Goal: Task Accomplishment & Management: Complete application form

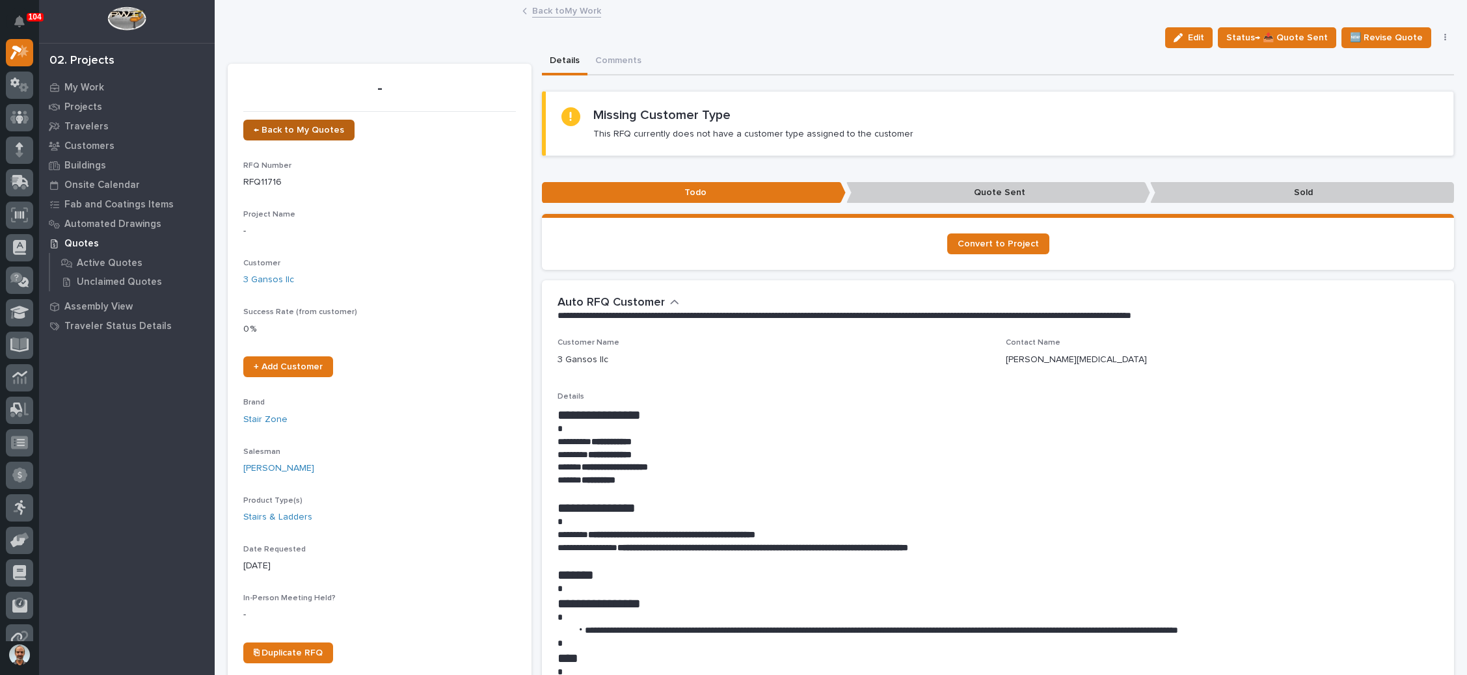
click at [302, 128] on span "← Back to My Quotes" at bounding box center [299, 130] width 90 height 9
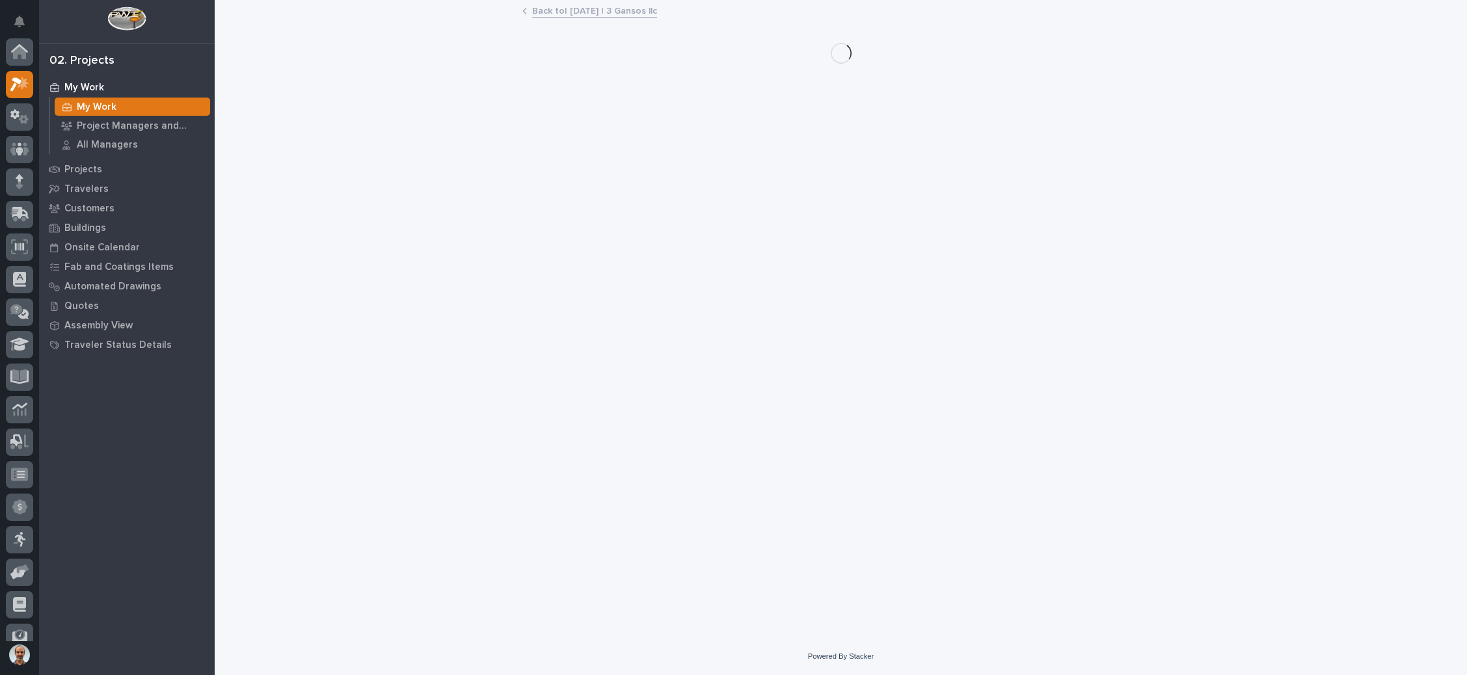
scroll to position [32, 0]
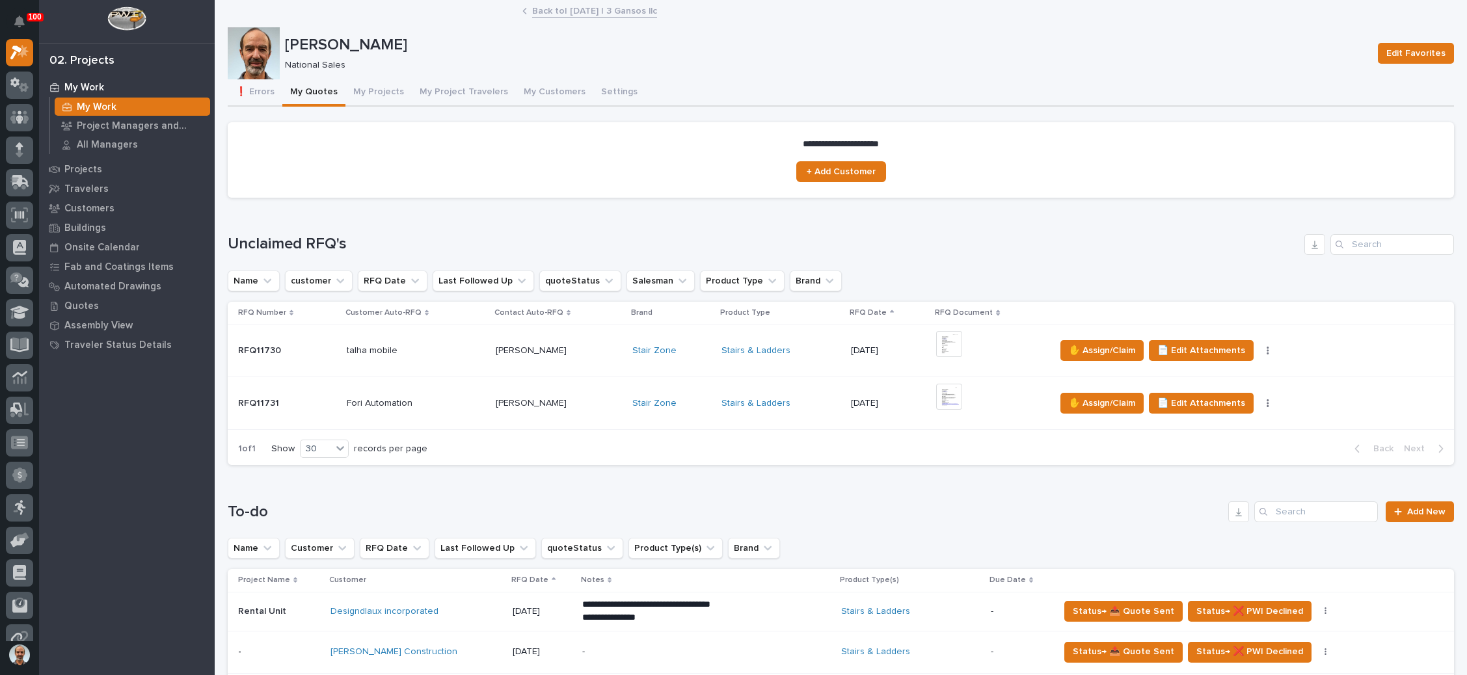
click at [789, 350] on div "Stairs & Ladders" at bounding box center [781, 351] width 119 height 11
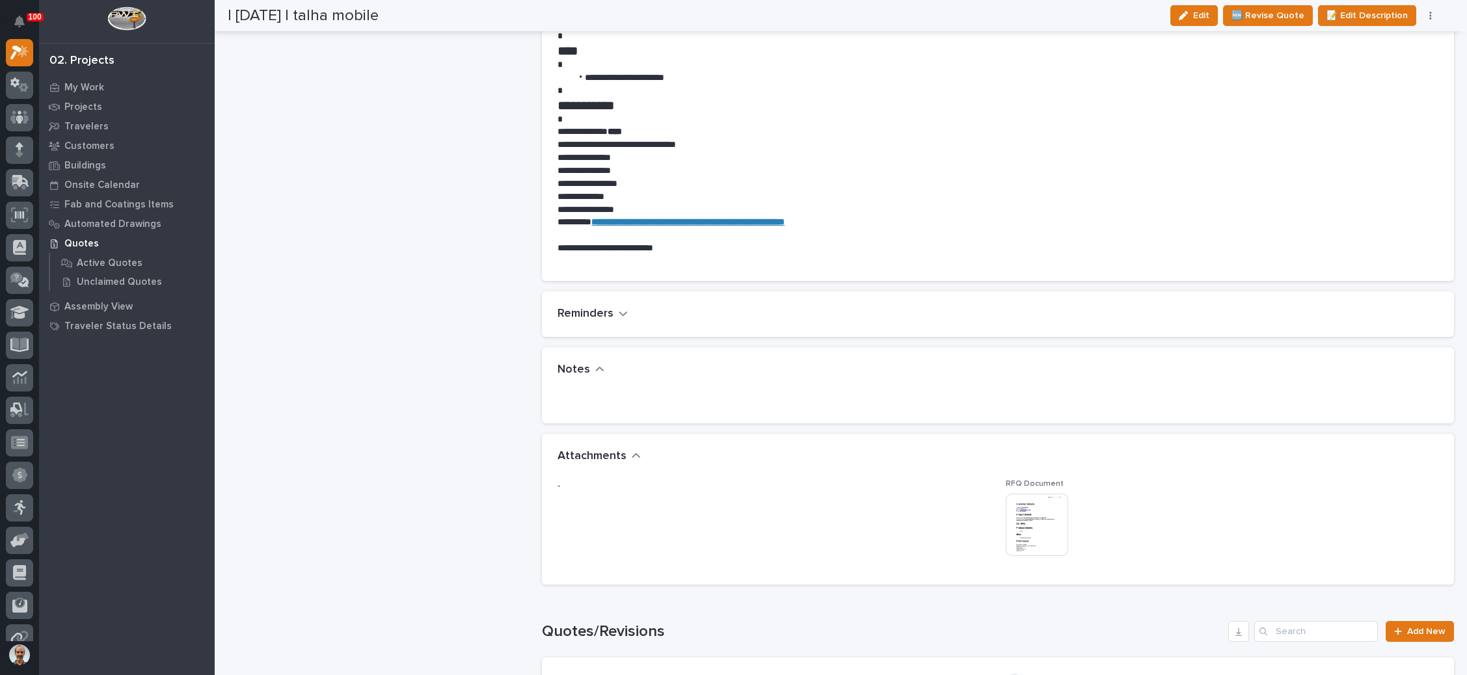
scroll to position [878, 0]
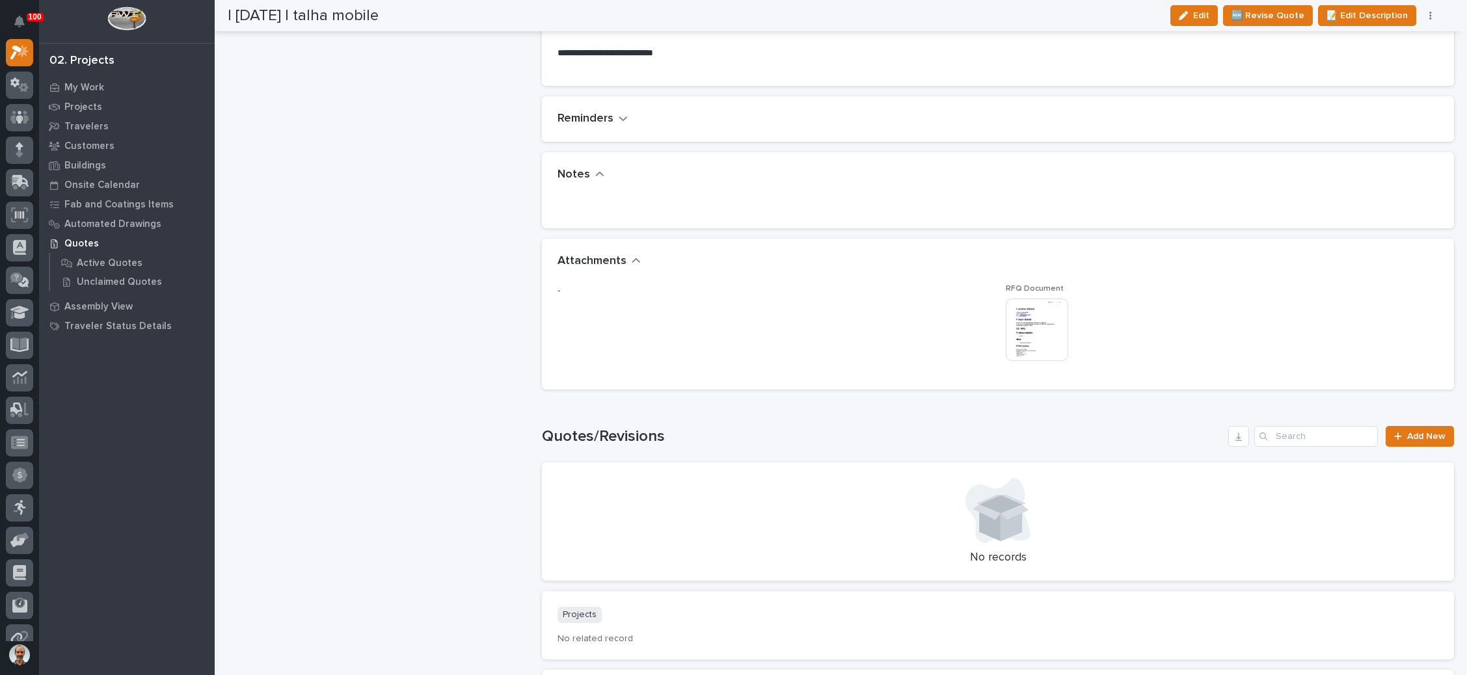
click at [1025, 344] on img at bounding box center [1037, 330] width 62 height 62
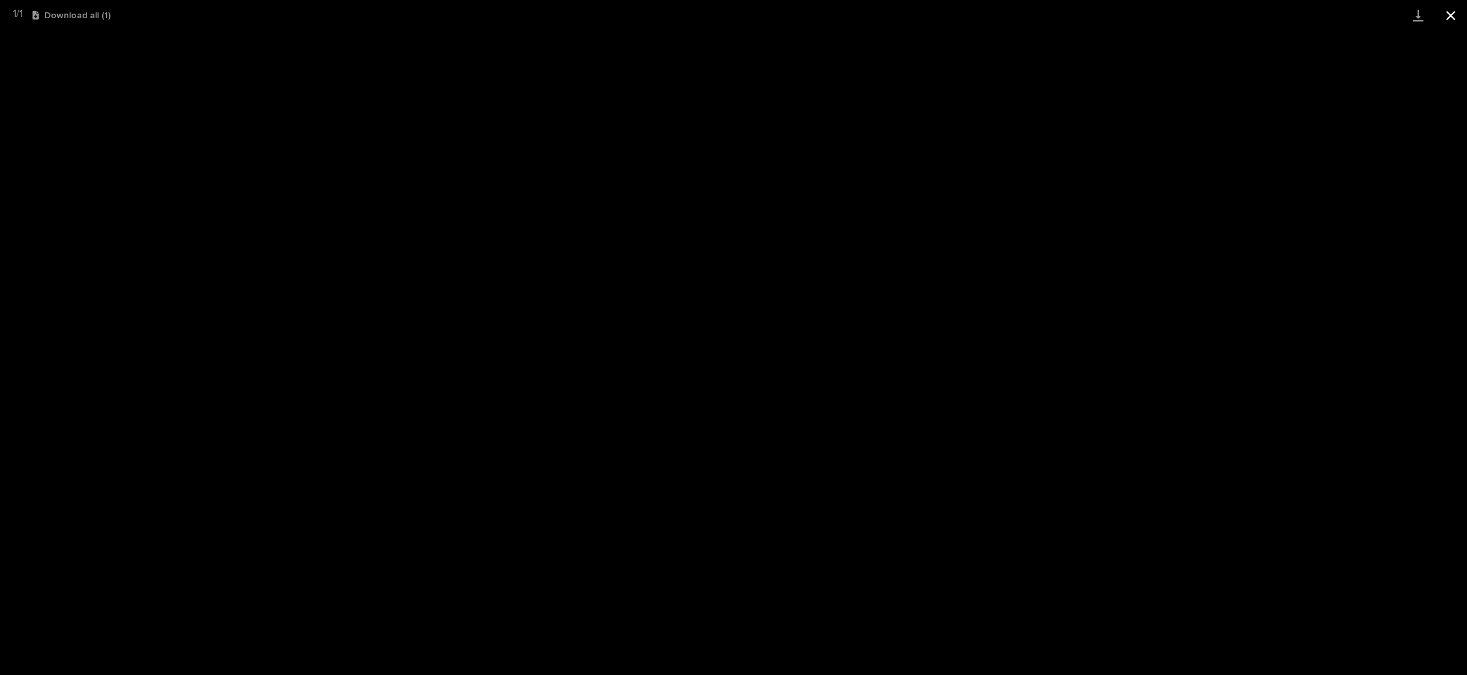
click at [1446, 14] on button "Close gallery" at bounding box center [1451, 15] width 33 height 31
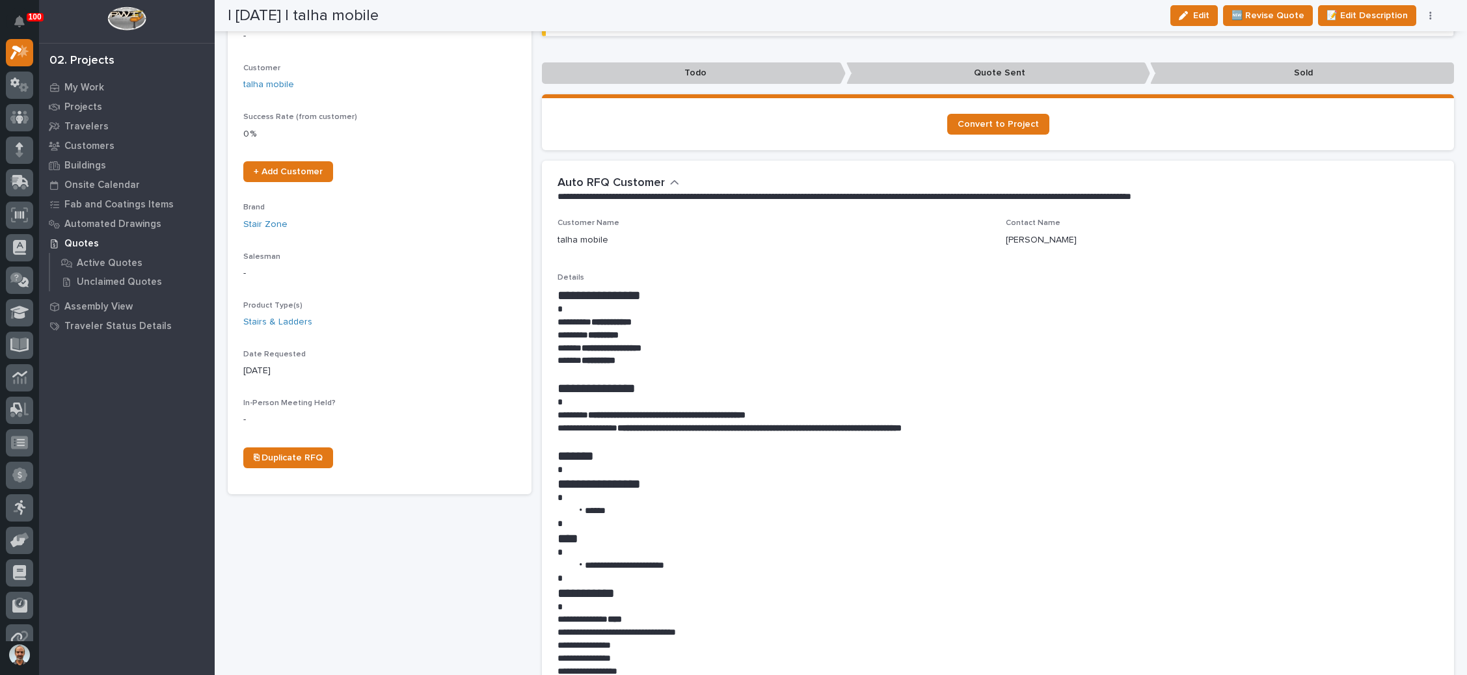
scroll to position [0, 0]
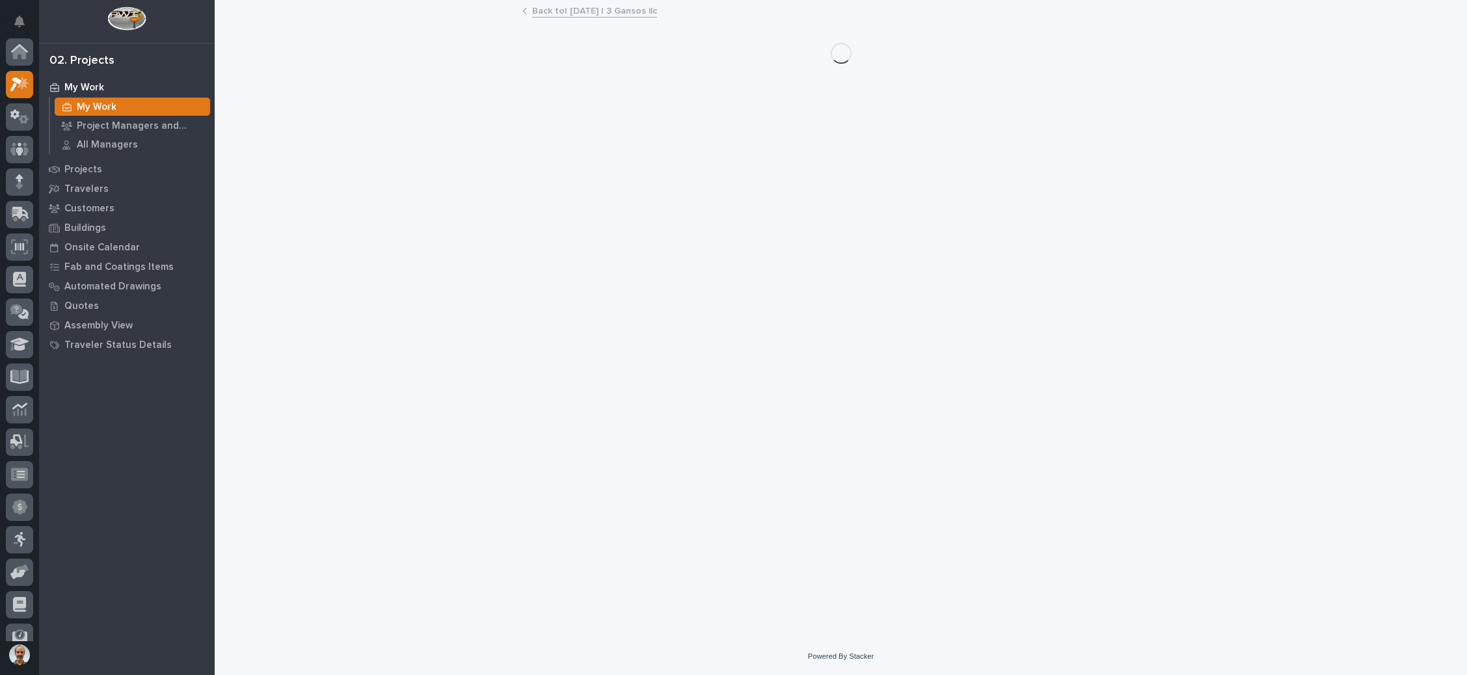
scroll to position [32, 0]
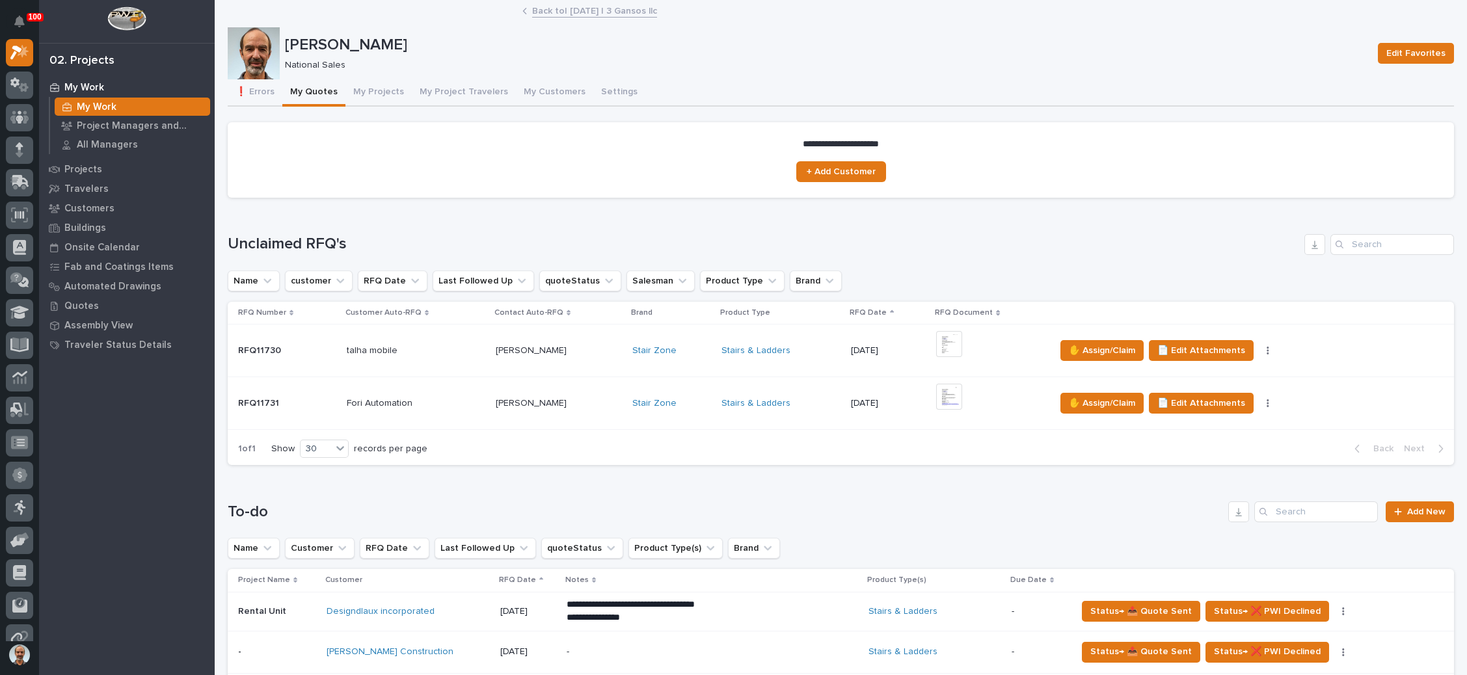
click at [798, 398] on div "Stairs & Ladders" at bounding box center [781, 403] width 119 height 11
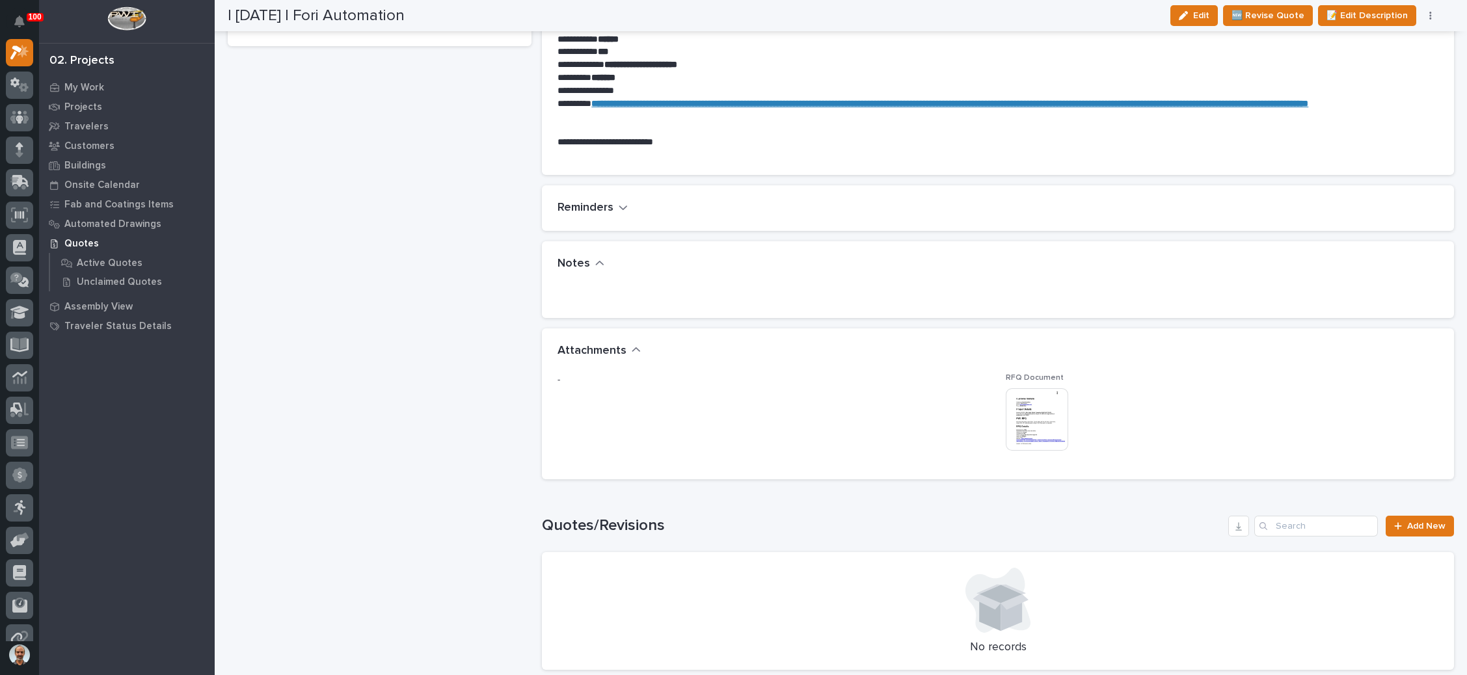
scroll to position [683, 0]
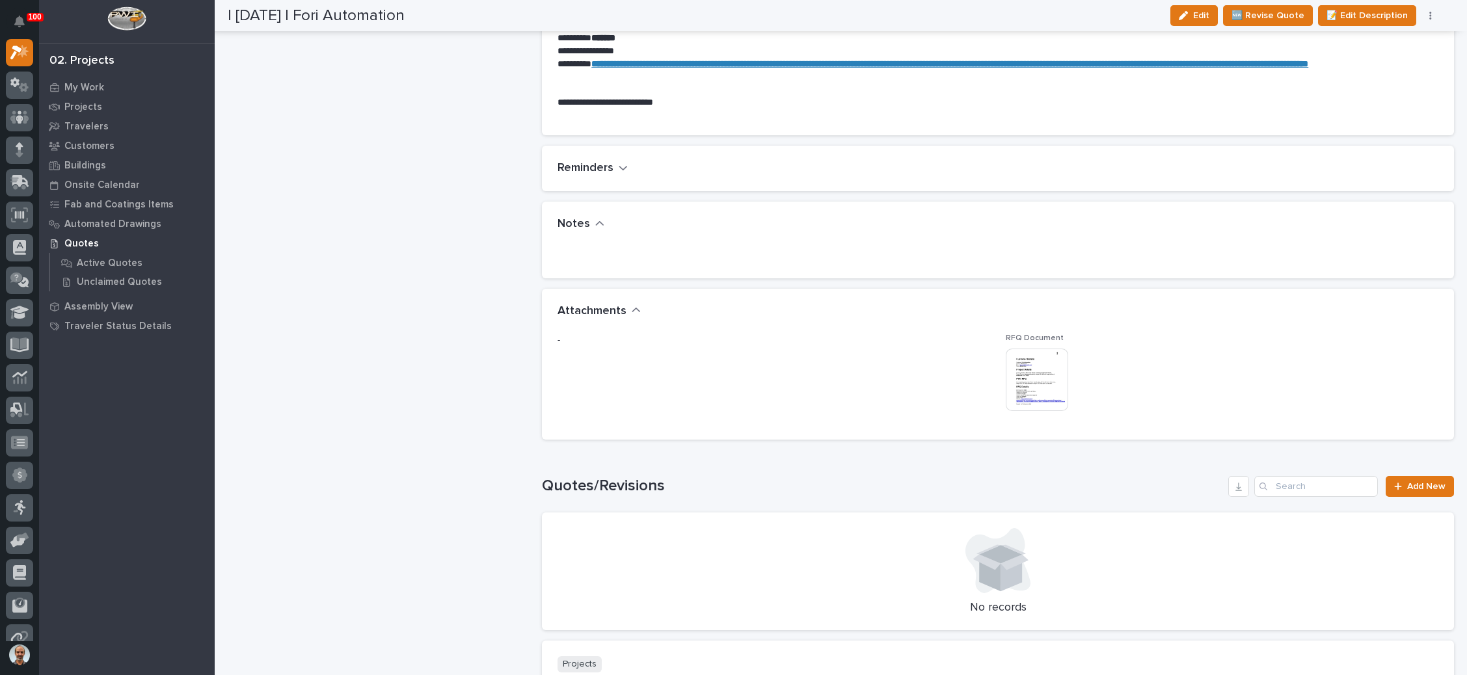
click at [1017, 373] on img at bounding box center [1037, 380] width 62 height 62
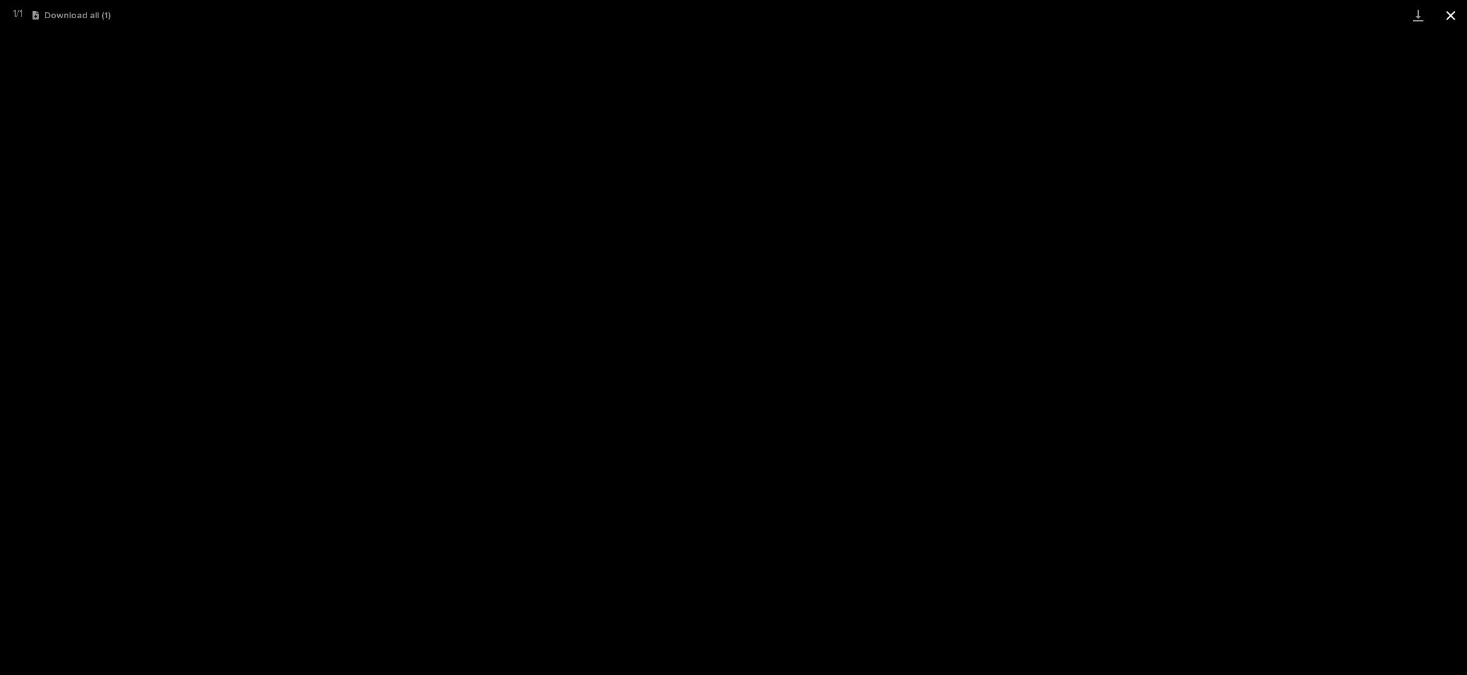
click at [1446, 14] on button "Close gallery" at bounding box center [1451, 15] width 33 height 31
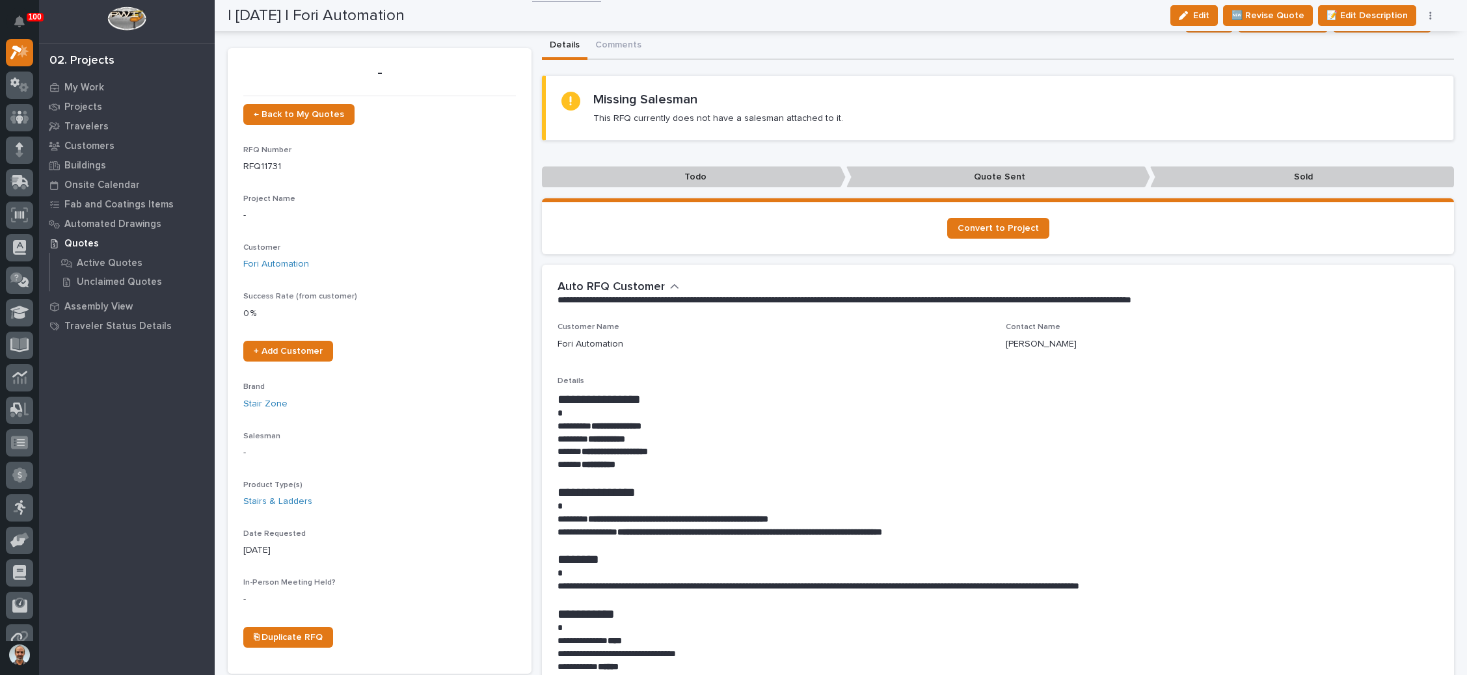
scroll to position [0, 0]
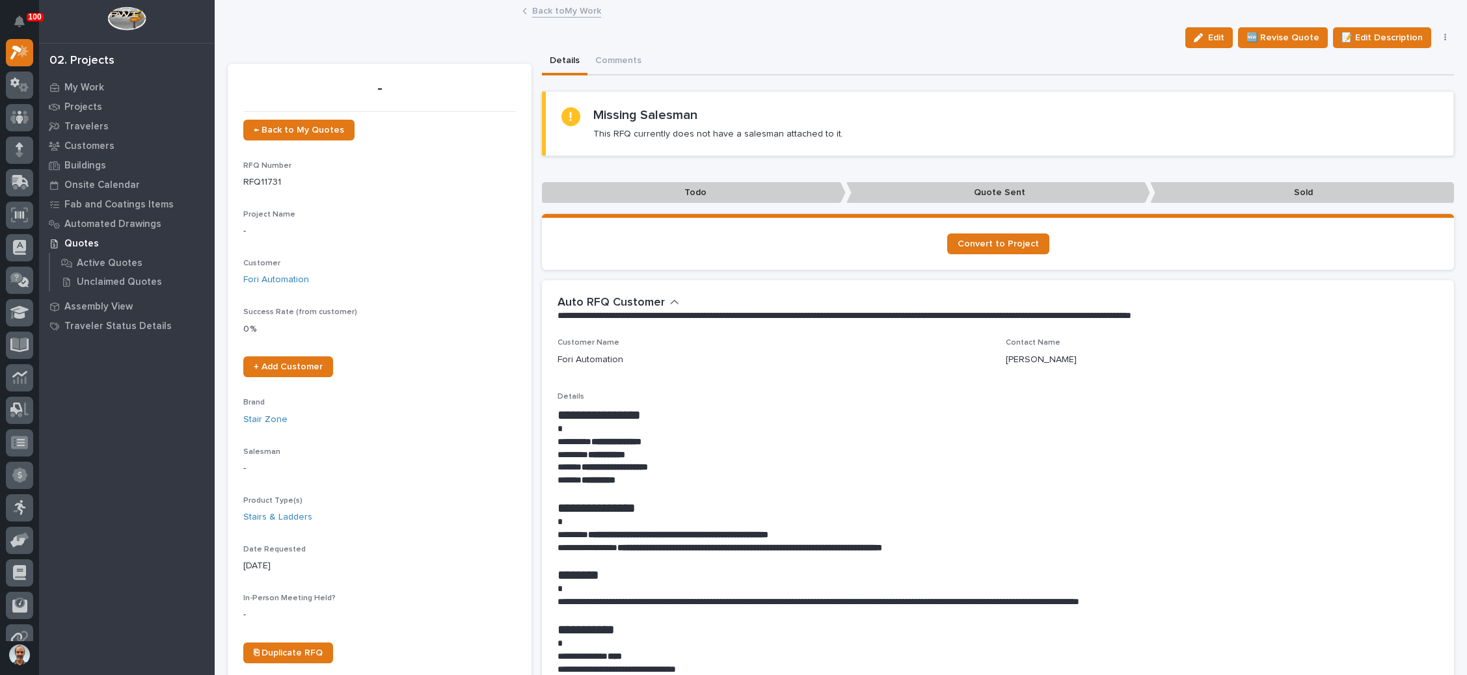
click at [1445, 36] on icon "button" at bounding box center [1446, 37] width 3 height 9
click at [1396, 76] on button "✋ Assign/Claim" at bounding box center [1390, 84] width 116 height 21
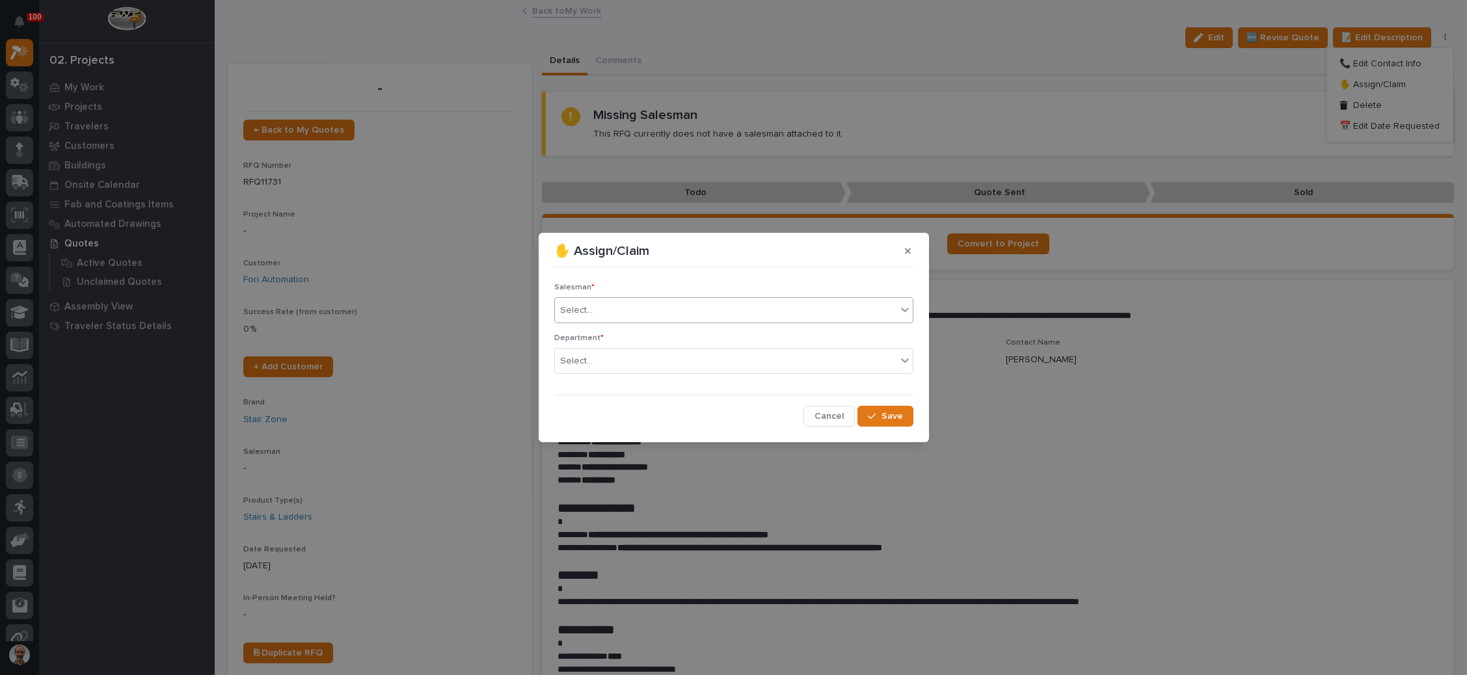
drag, startPoint x: 688, startPoint y: 310, endPoint x: 681, endPoint y: 317, distance: 10.1
click at [686, 311] on div "Select..." at bounding box center [726, 310] width 342 height 21
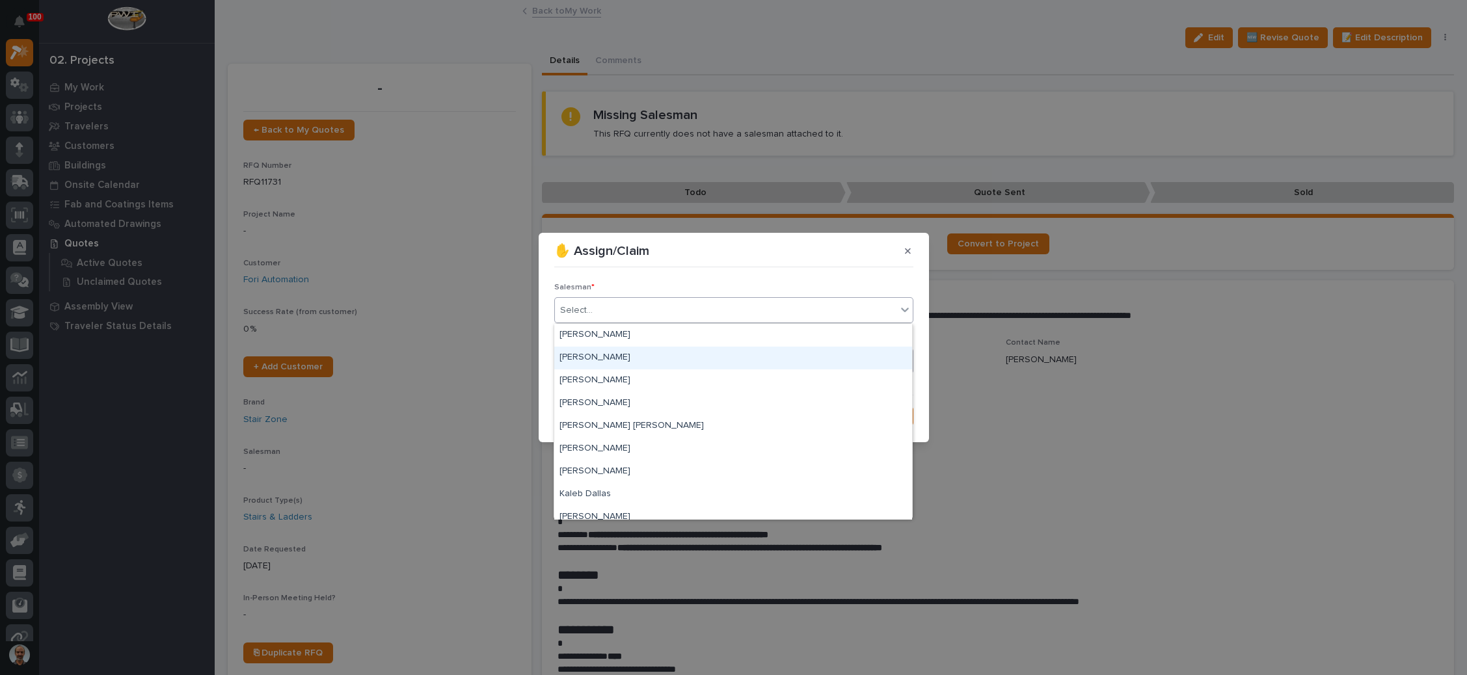
click at [657, 355] on div "[PERSON_NAME]" at bounding box center [733, 358] width 358 height 23
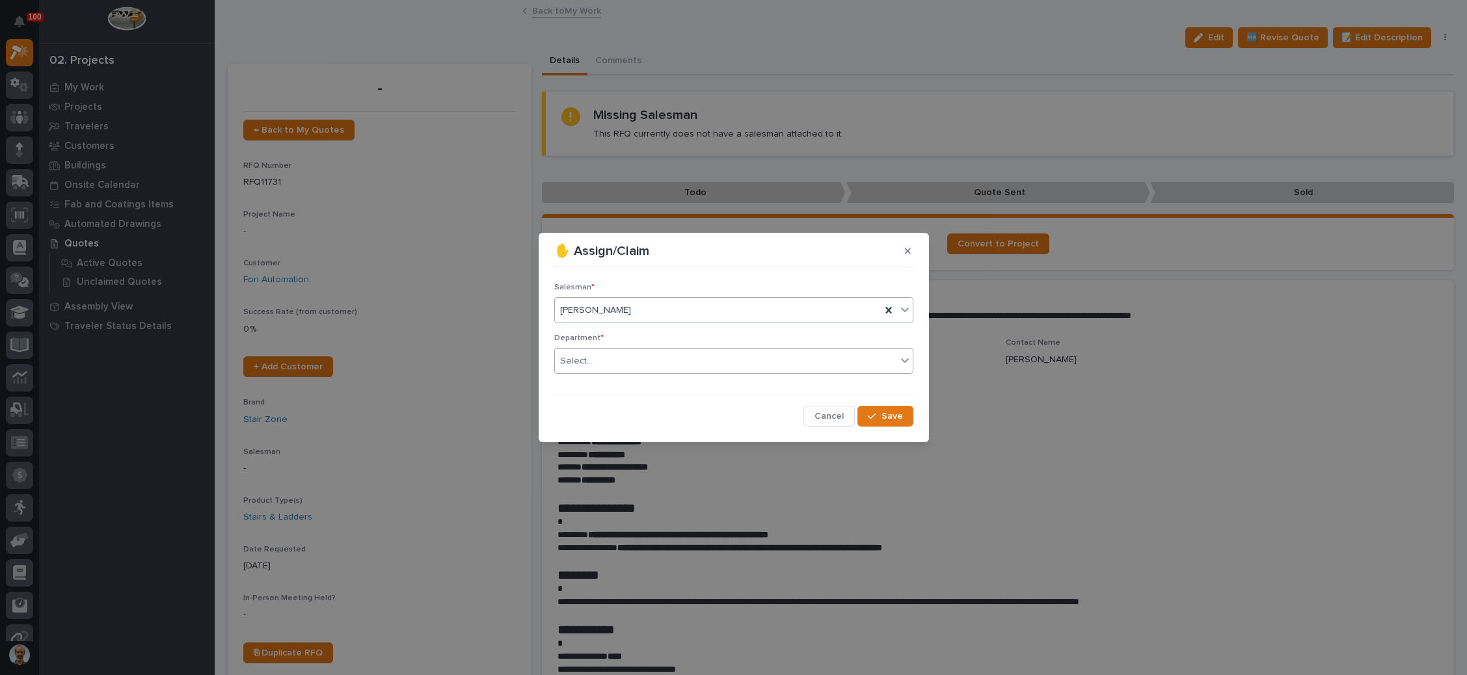
click at [657, 356] on div "Select..." at bounding box center [726, 361] width 342 height 21
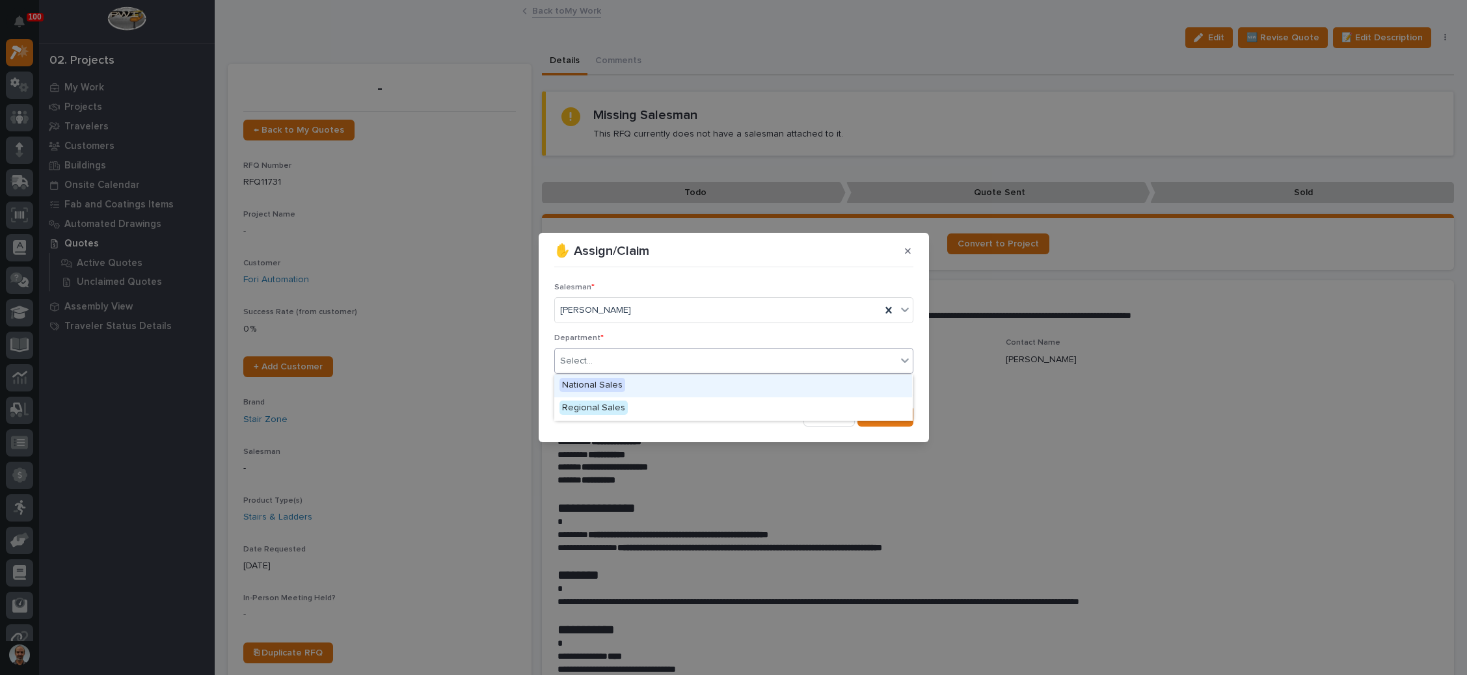
click at [639, 381] on div "National Sales" at bounding box center [733, 386] width 358 height 23
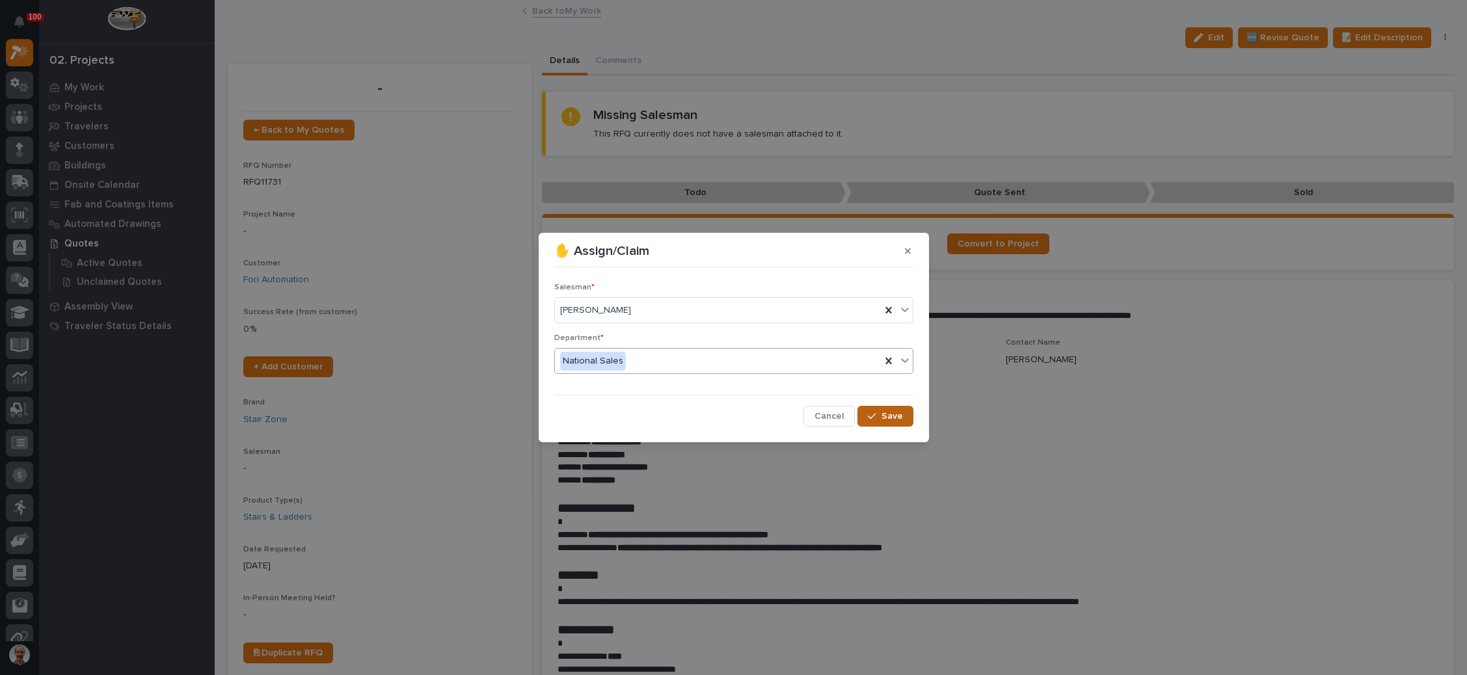
click at [878, 416] on div "button" at bounding box center [874, 416] width 13 height 9
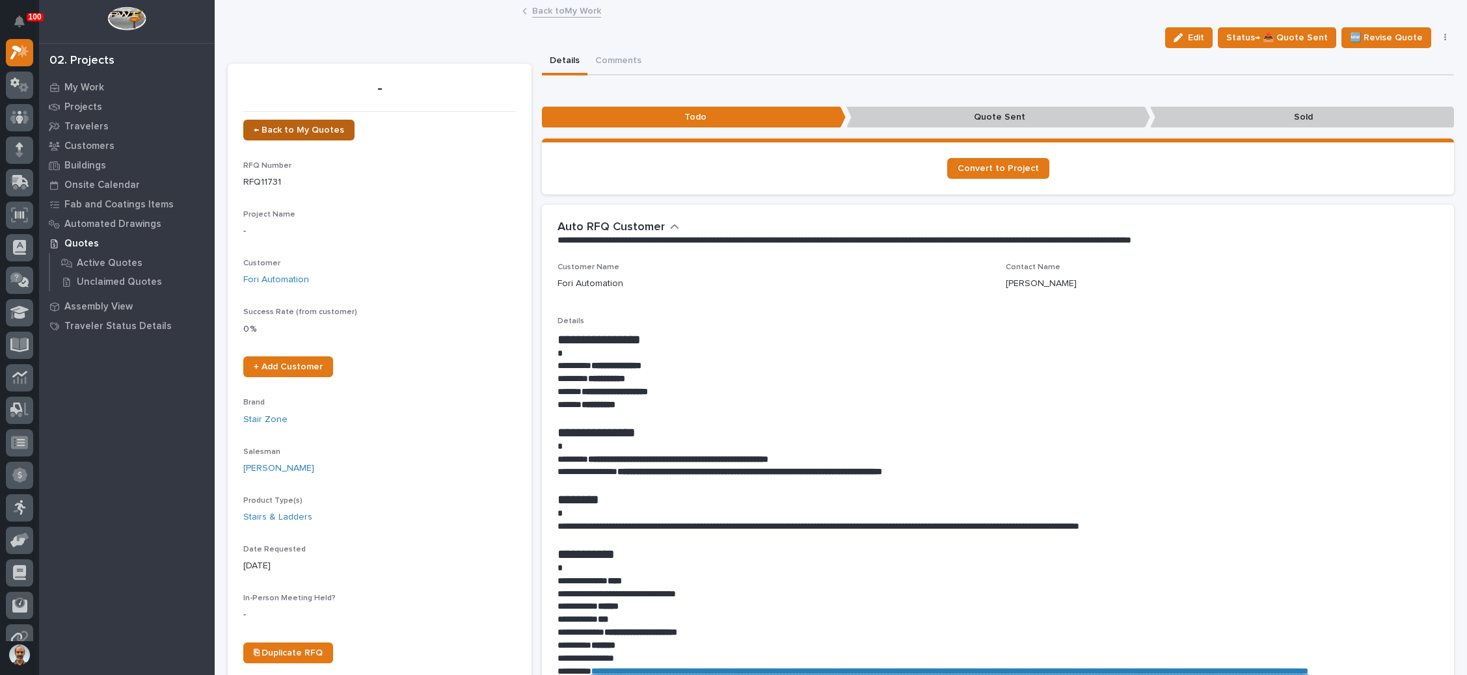
click at [295, 122] on link "← Back to My Quotes" at bounding box center [298, 130] width 111 height 21
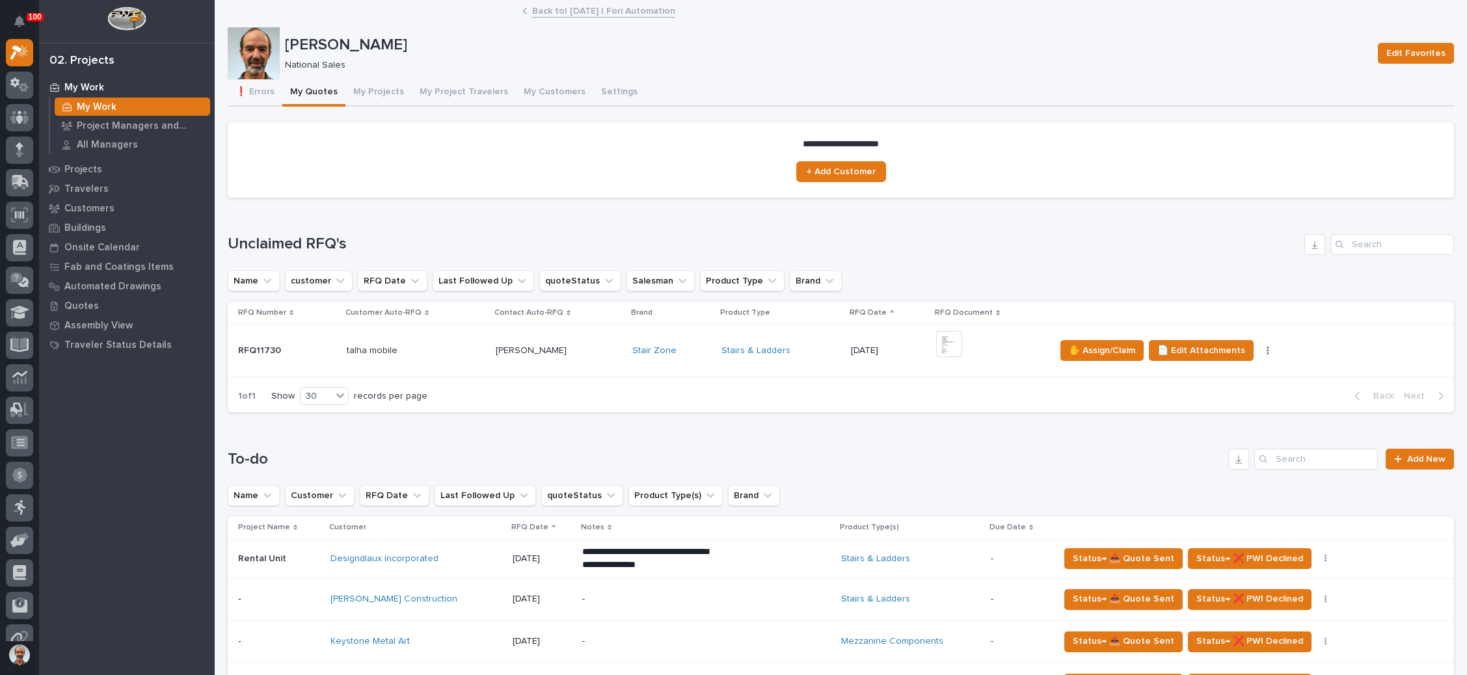
scroll to position [488, 0]
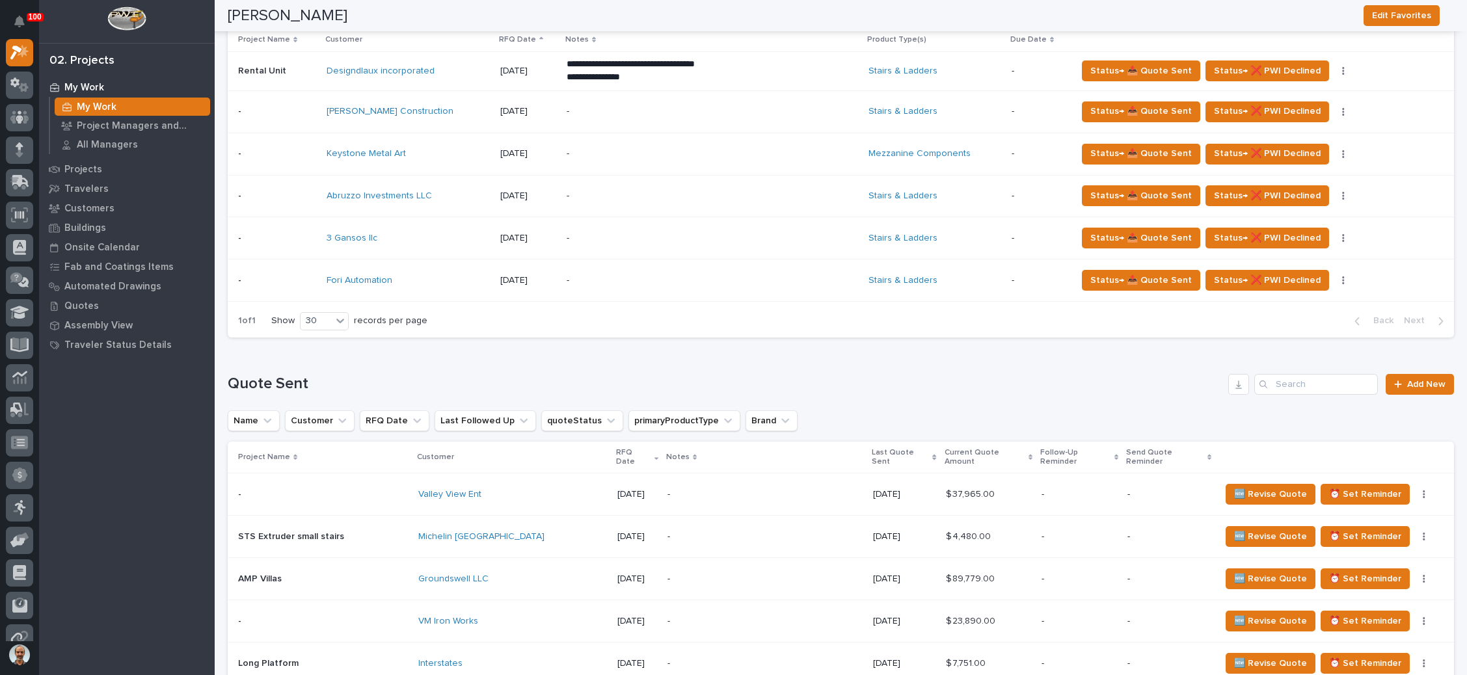
click at [698, 243] on div "-" at bounding box center [681, 238] width 228 height 29
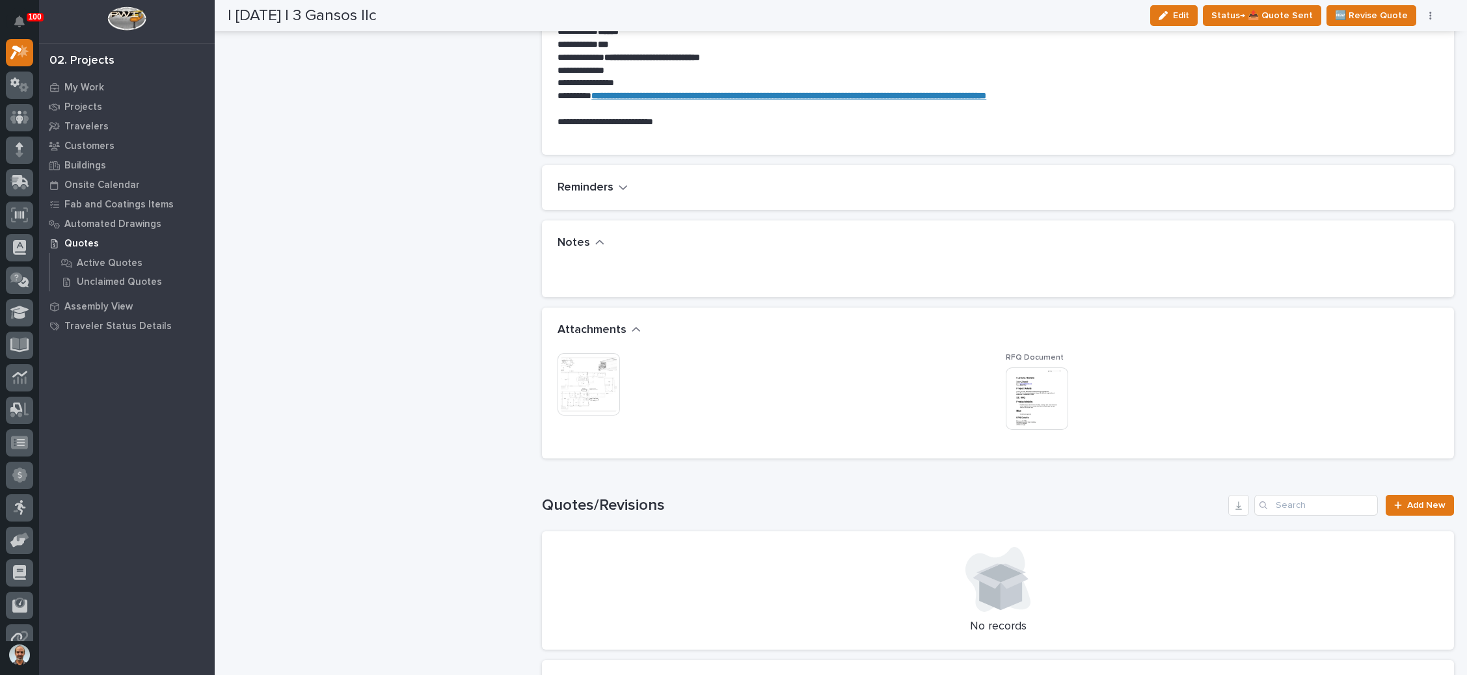
scroll to position [781, 0]
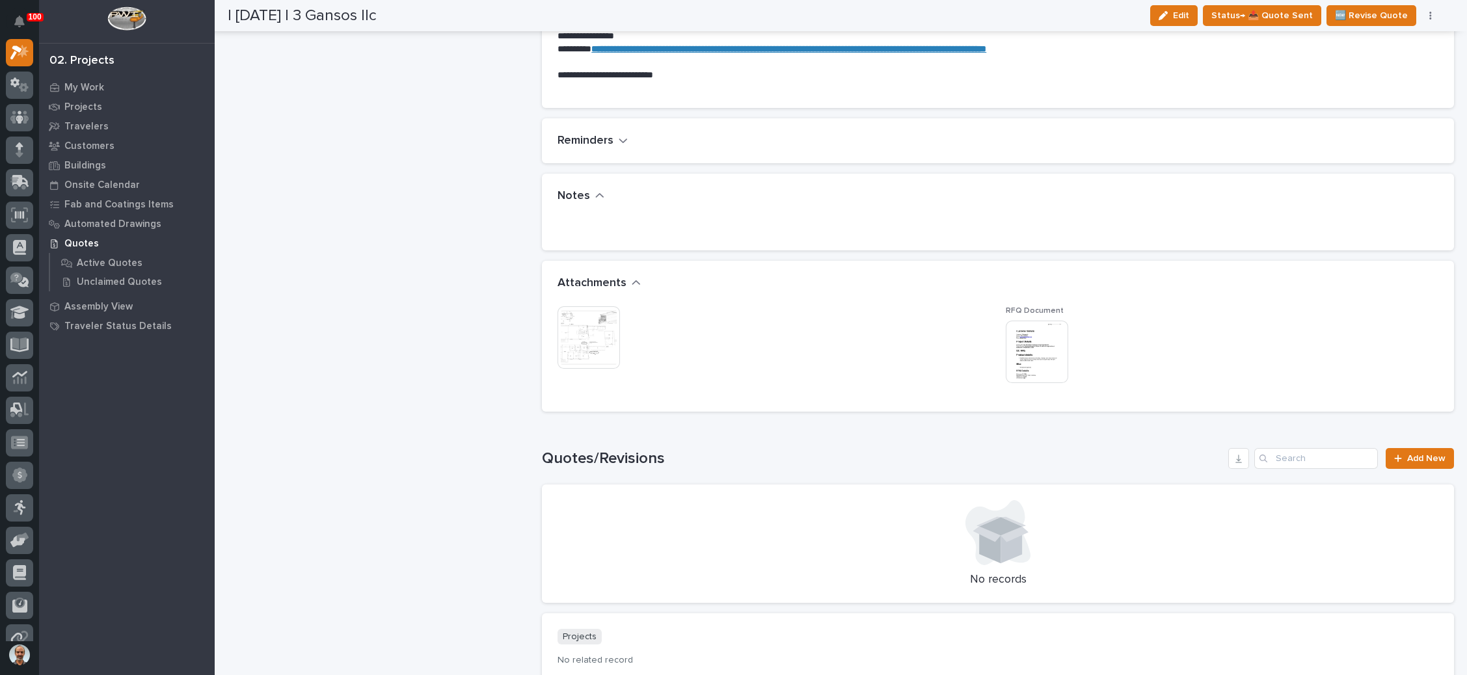
click at [1012, 333] on img at bounding box center [1037, 352] width 62 height 62
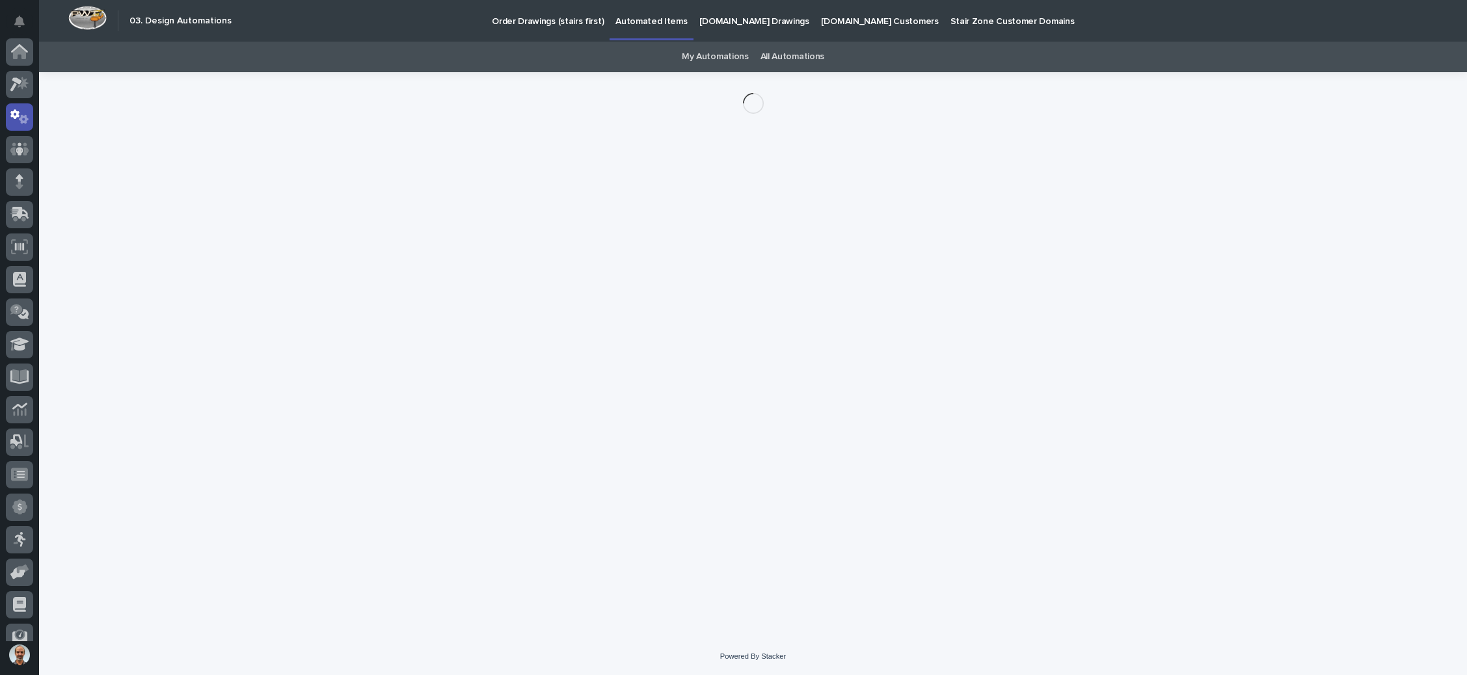
scroll to position [64, 0]
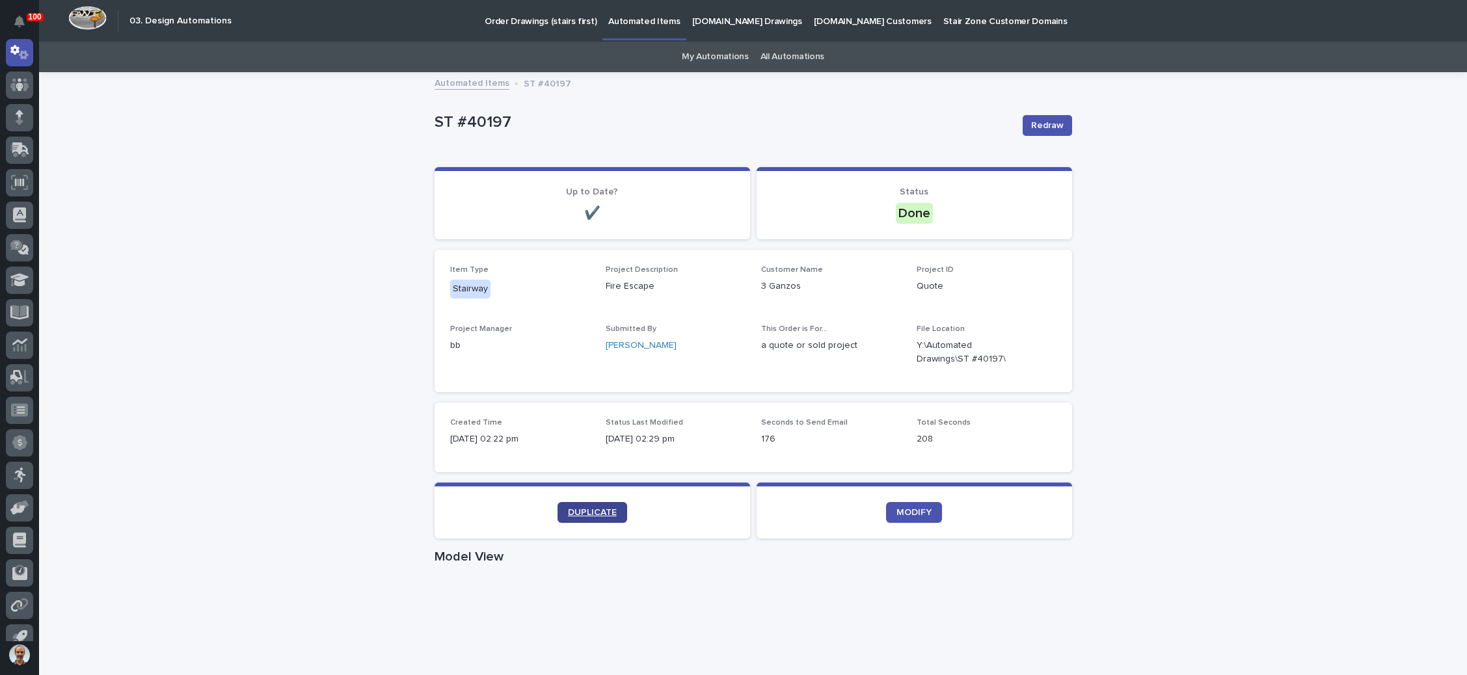
click at [597, 509] on span "DUPLICATE" at bounding box center [592, 512] width 49 height 9
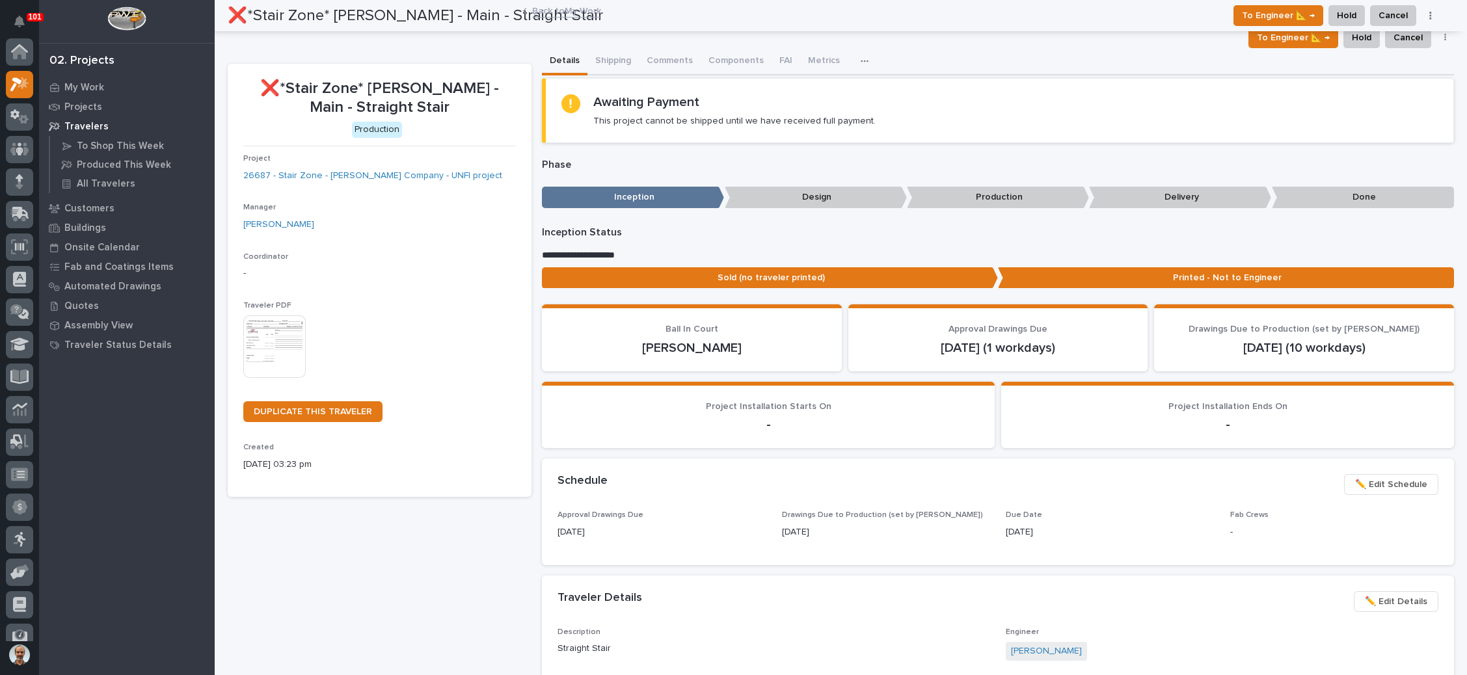
scroll to position [32, 0]
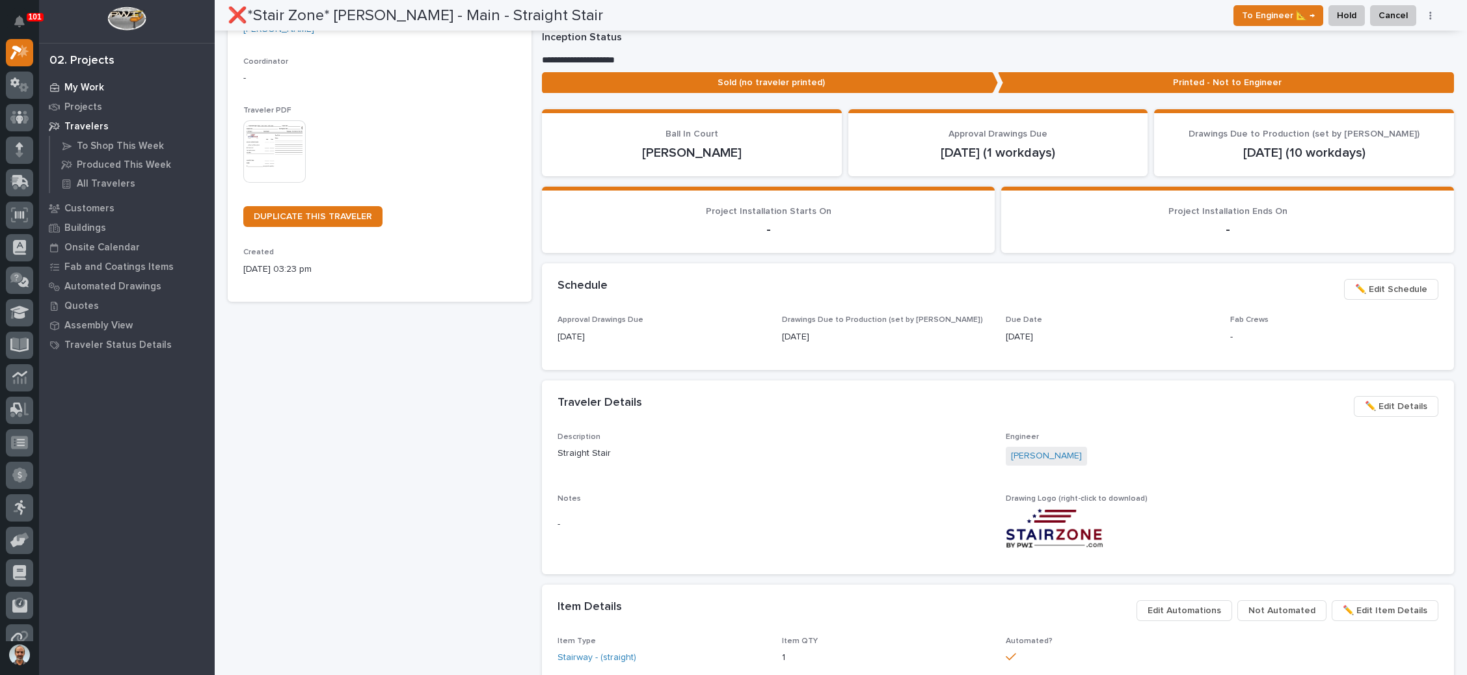
click at [82, 82] on p "My Work" at bounding box center [84, 88] width 40 height 12
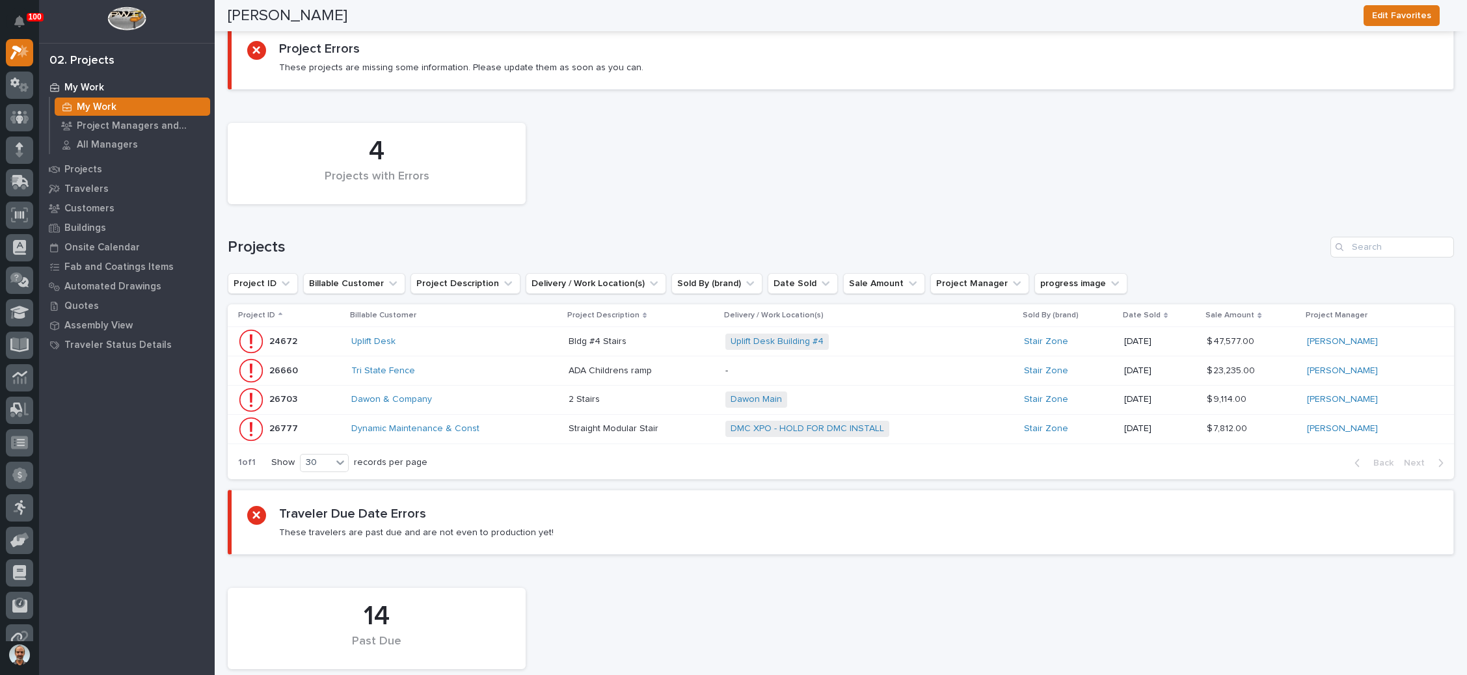
scroll to position [195, 0]
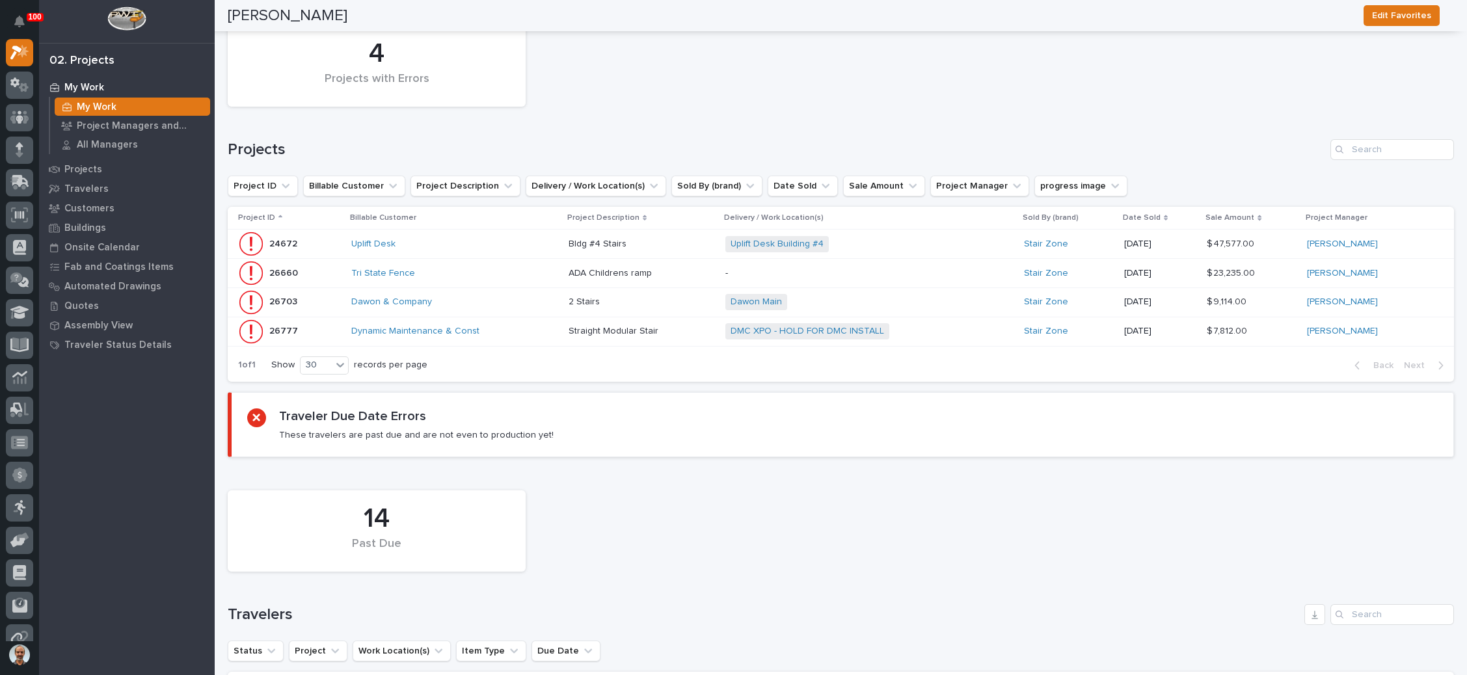
click at [951, 329] on div "DMC XPO - HOLD FOR DMC INSTALL + 0" at bounding box center [870, 331] width 288 height 27
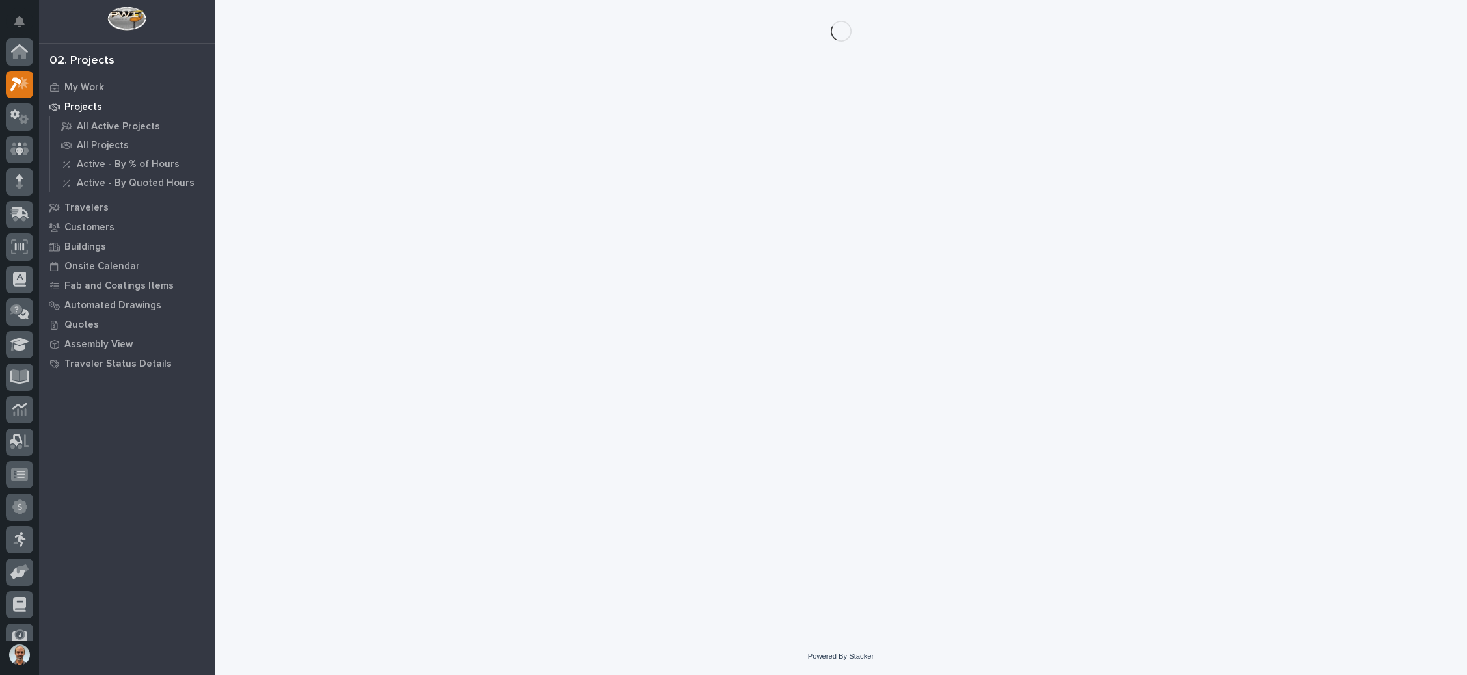
scroll to position [32, 0]
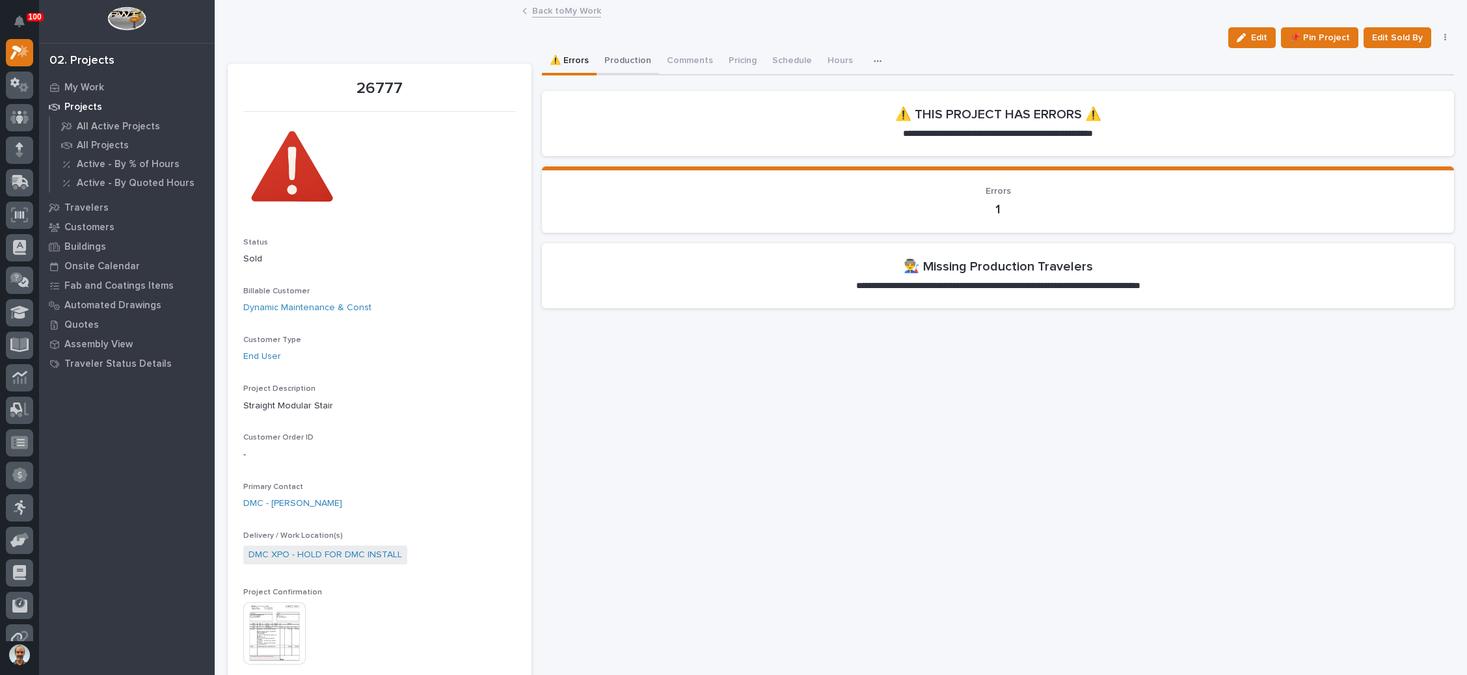
click at [628, 58] on button "Production" at bounding box center [628, 61] width 62 height 27
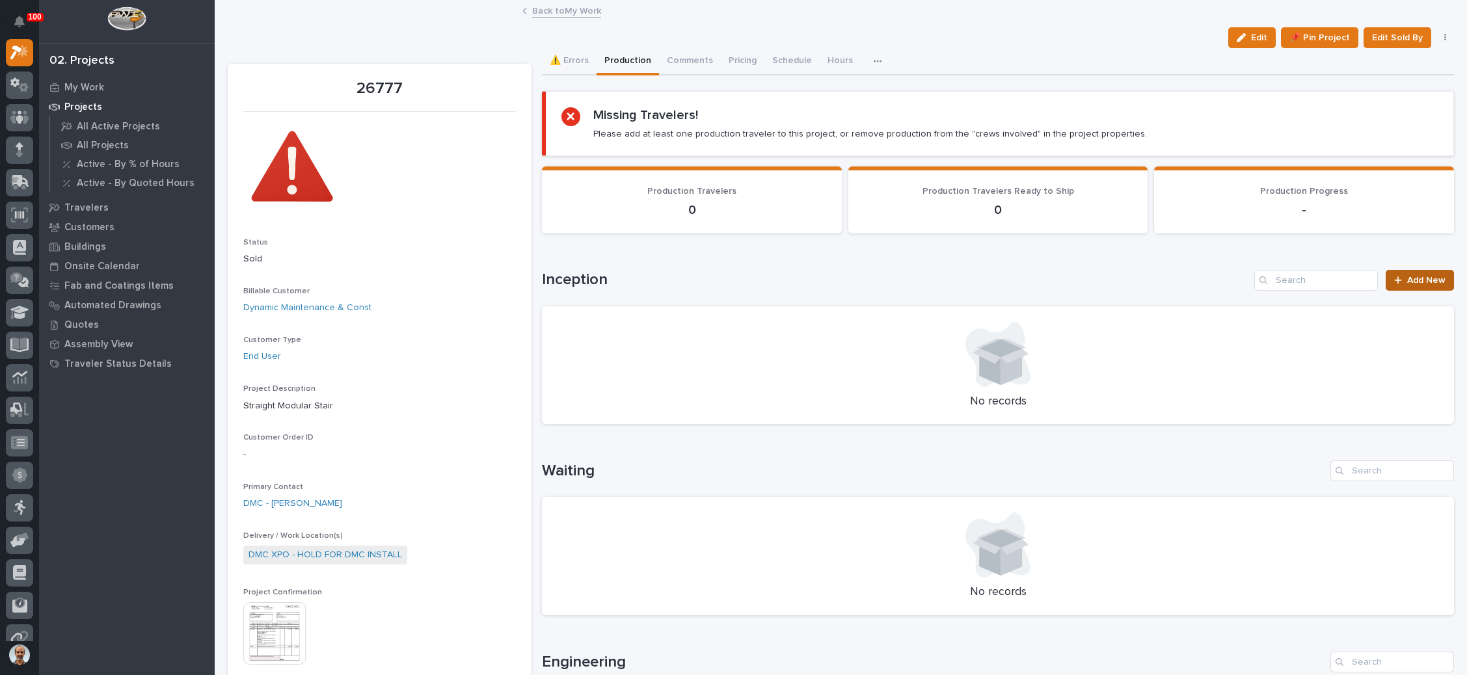
click at [1407, 276] on span "Add New" at bounding box center [1426, 280] width 38 height 9
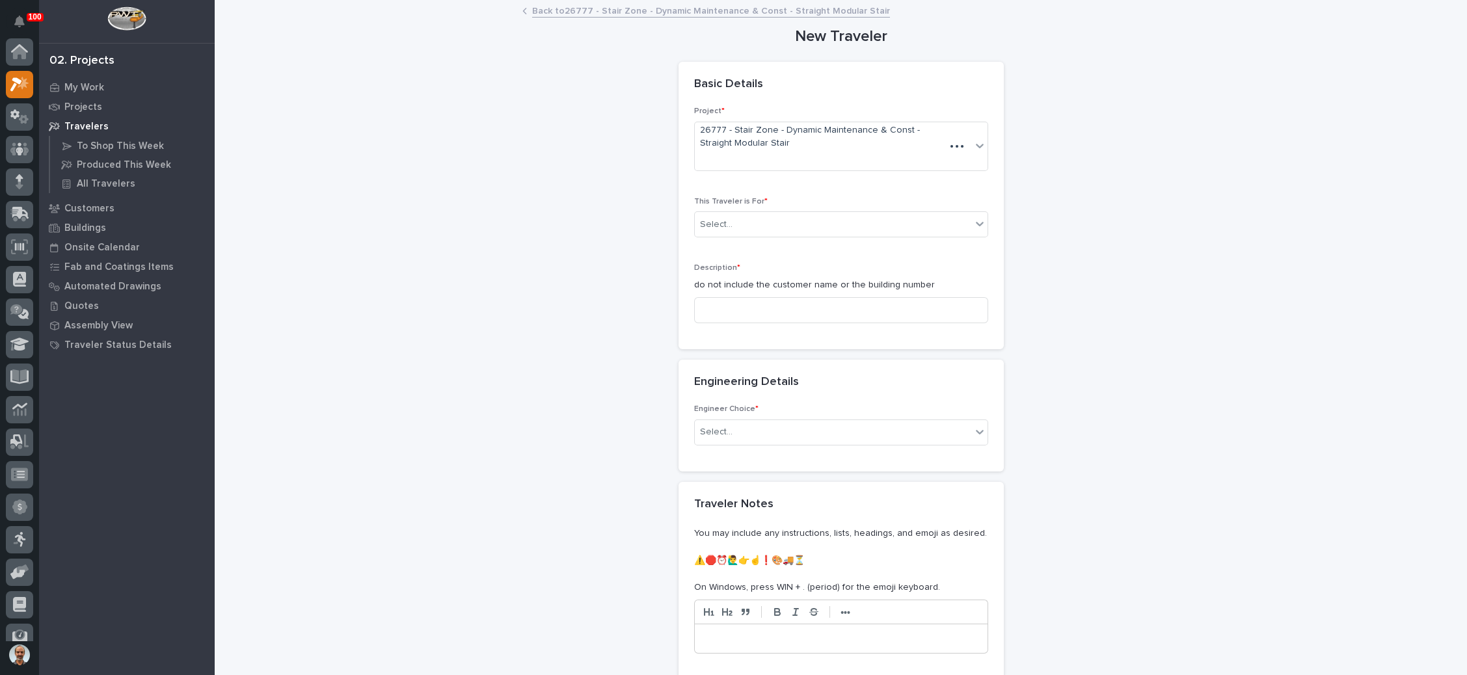
scroll to position [32, 0]
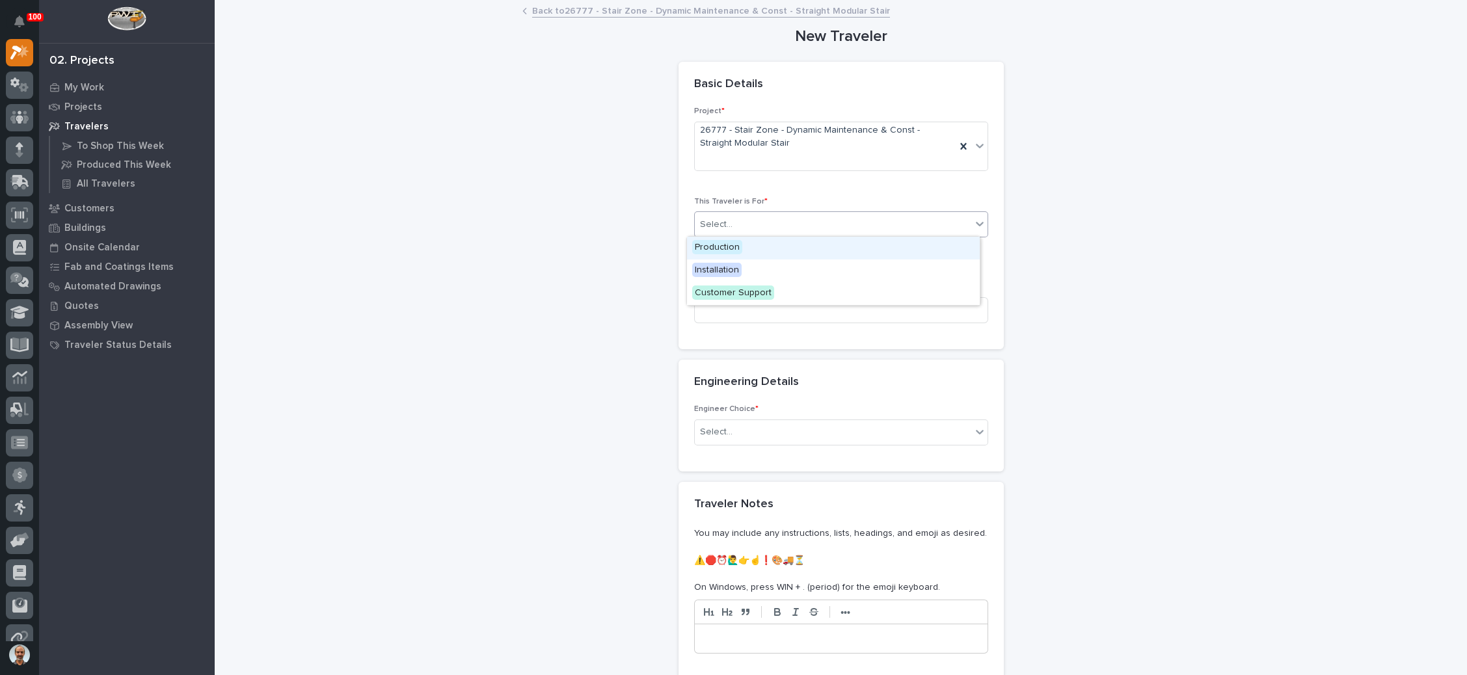
click at [923, 224] on div "Select..." at bounding box center [833, 224] width 277 height 21
click at [860, 255] on div "Production" at bounding box center [833, 248] width 293 height 23
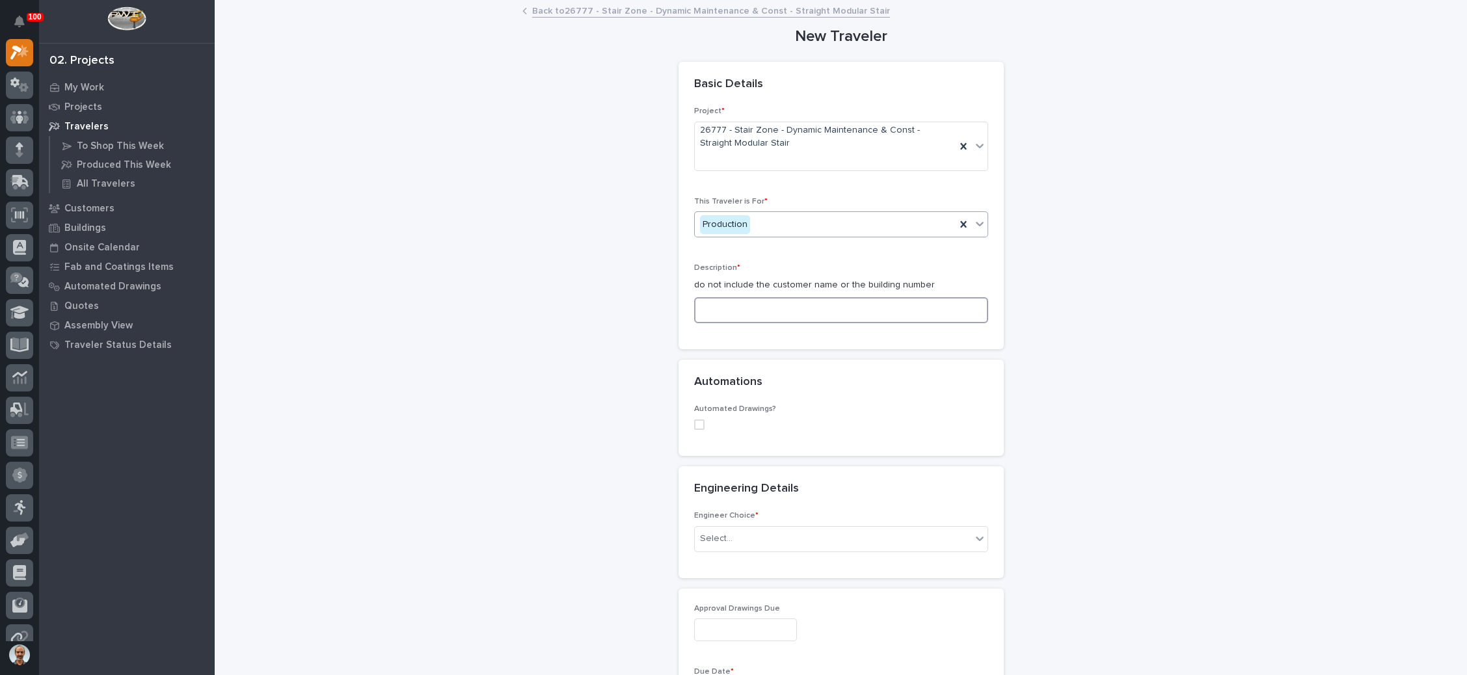
click at [705, 310] on input at bounding box center [841, 310] width 294 height 26
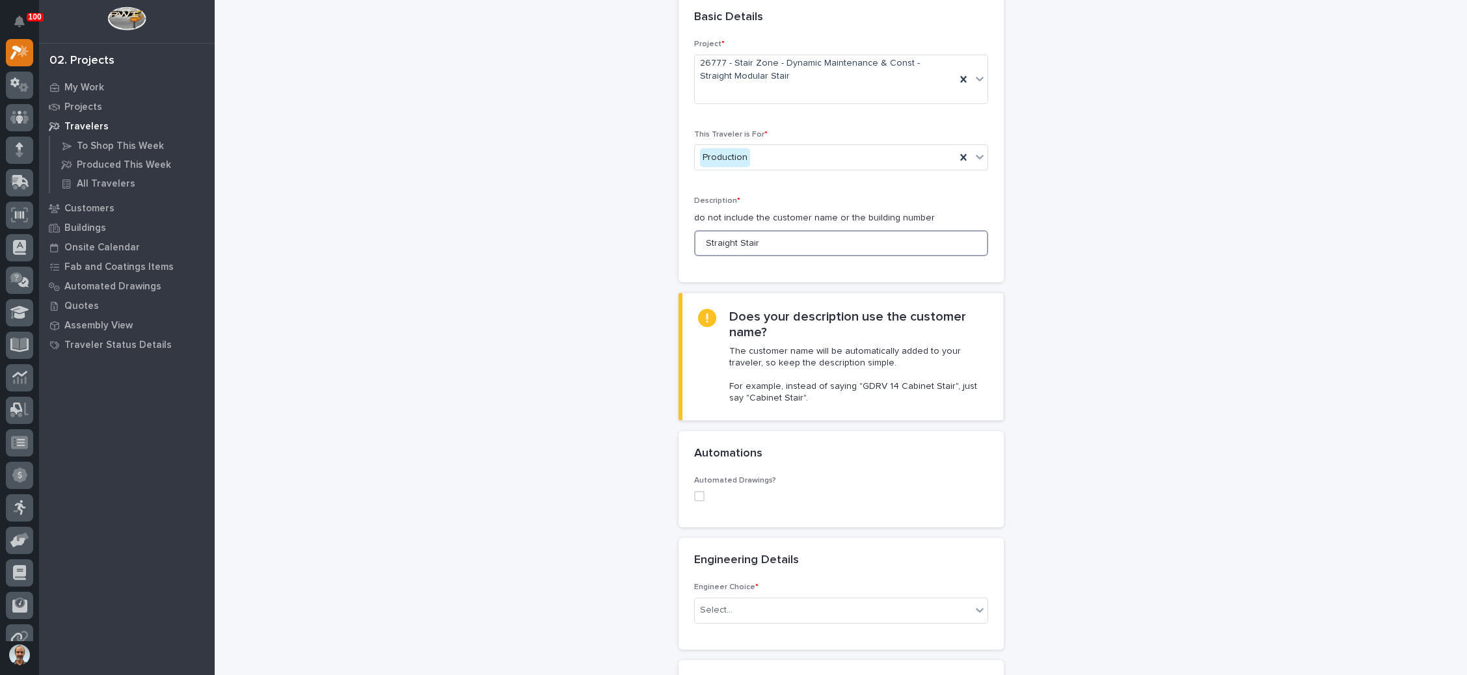
scroll to position [98, 0]
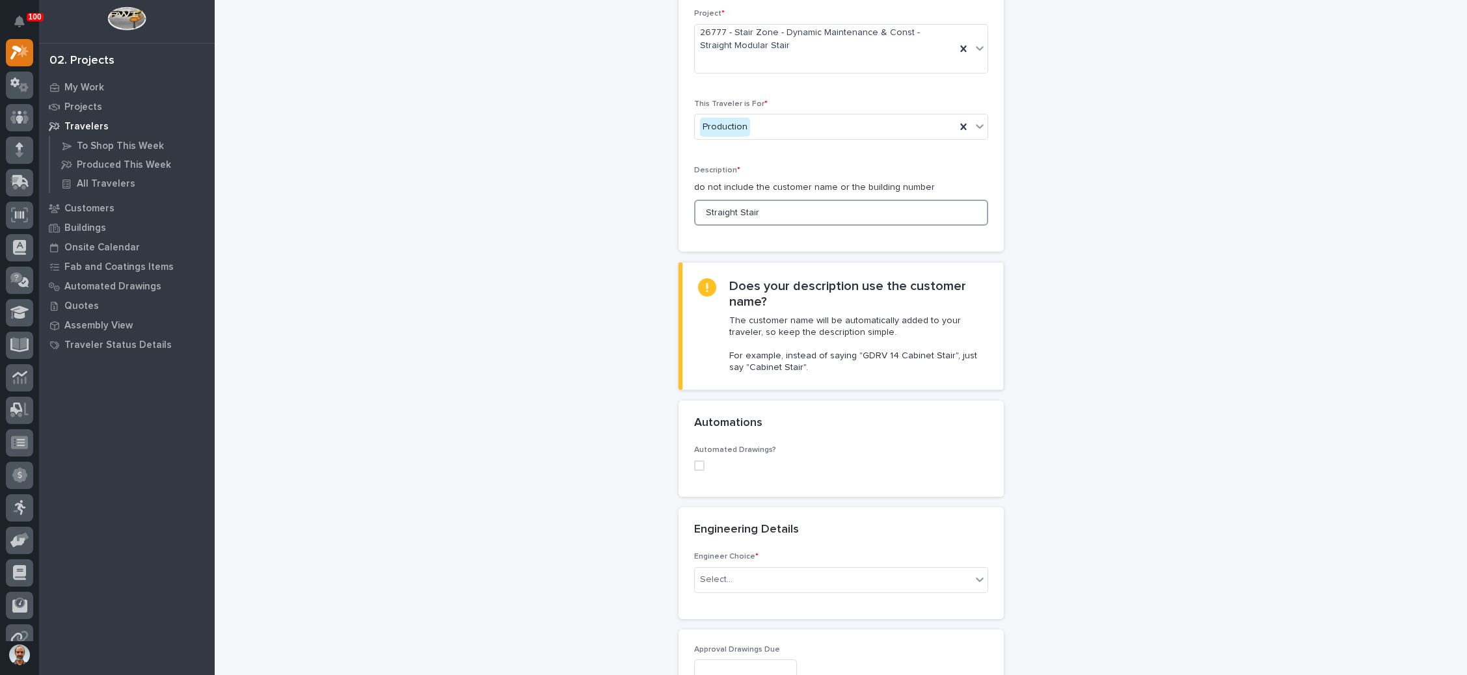
type input "Straight Stair"
click at [695, 465] on span at bounding box center [699, 466] width 10 height 10
click at [795, 551] on div "Select..." at bounding box center [833, 550] width 277 height 21
type input "*****"
drag, startPoint x: 1076, startPoint y: 442, endPoint x: 1077, endPoint y: 433, distance: 9.2
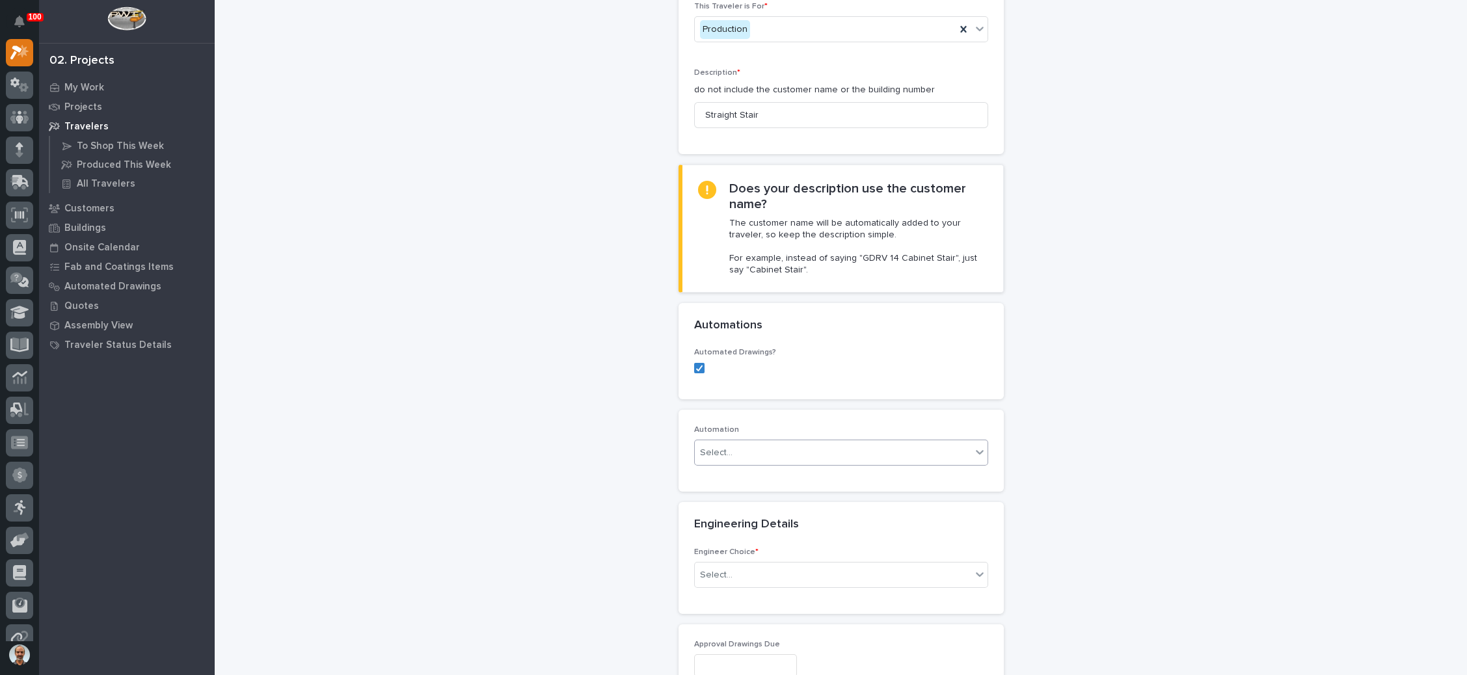
click at [776, 457] on div "Select..." at bounding box center [833, 452] width 277 height 21
type input "*****"
click at [788, 480] on div "ST #40038" at bounding box center [833, 475] width 293 height 23
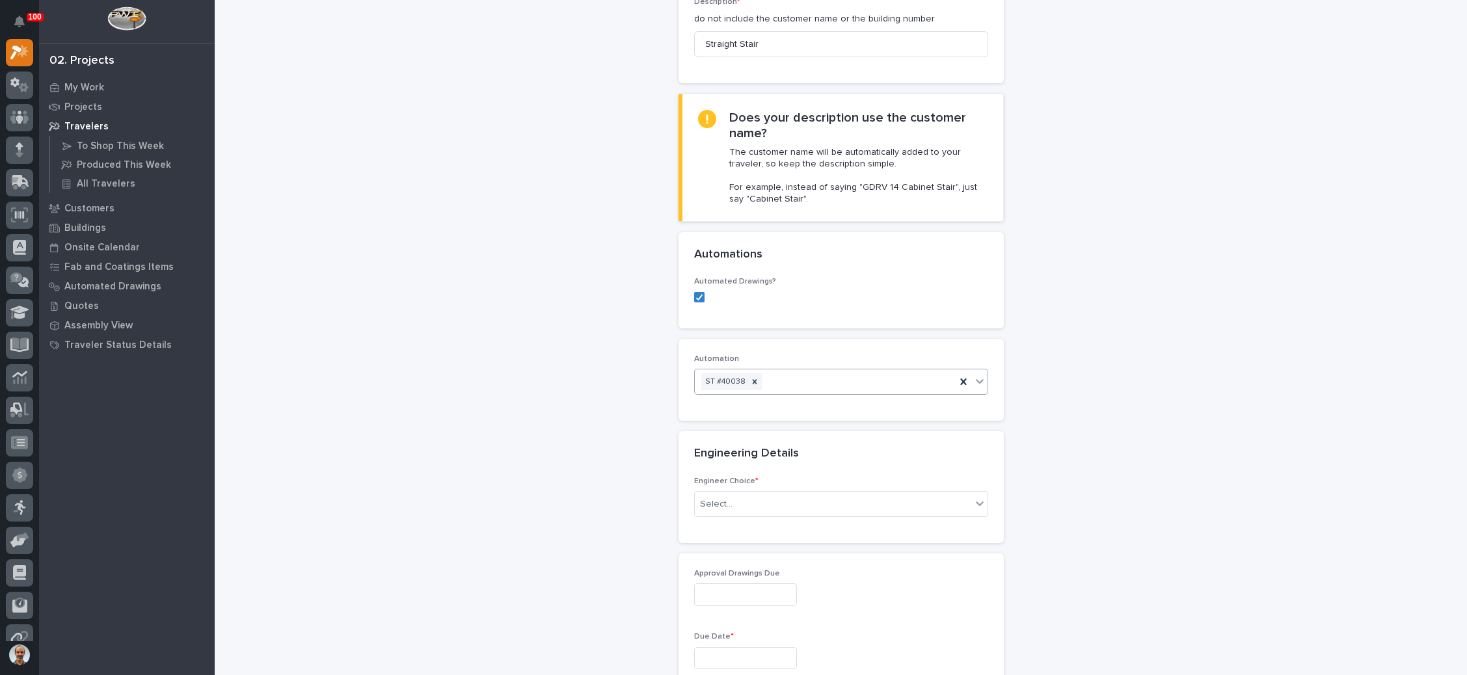
scroll to position [390, 0]
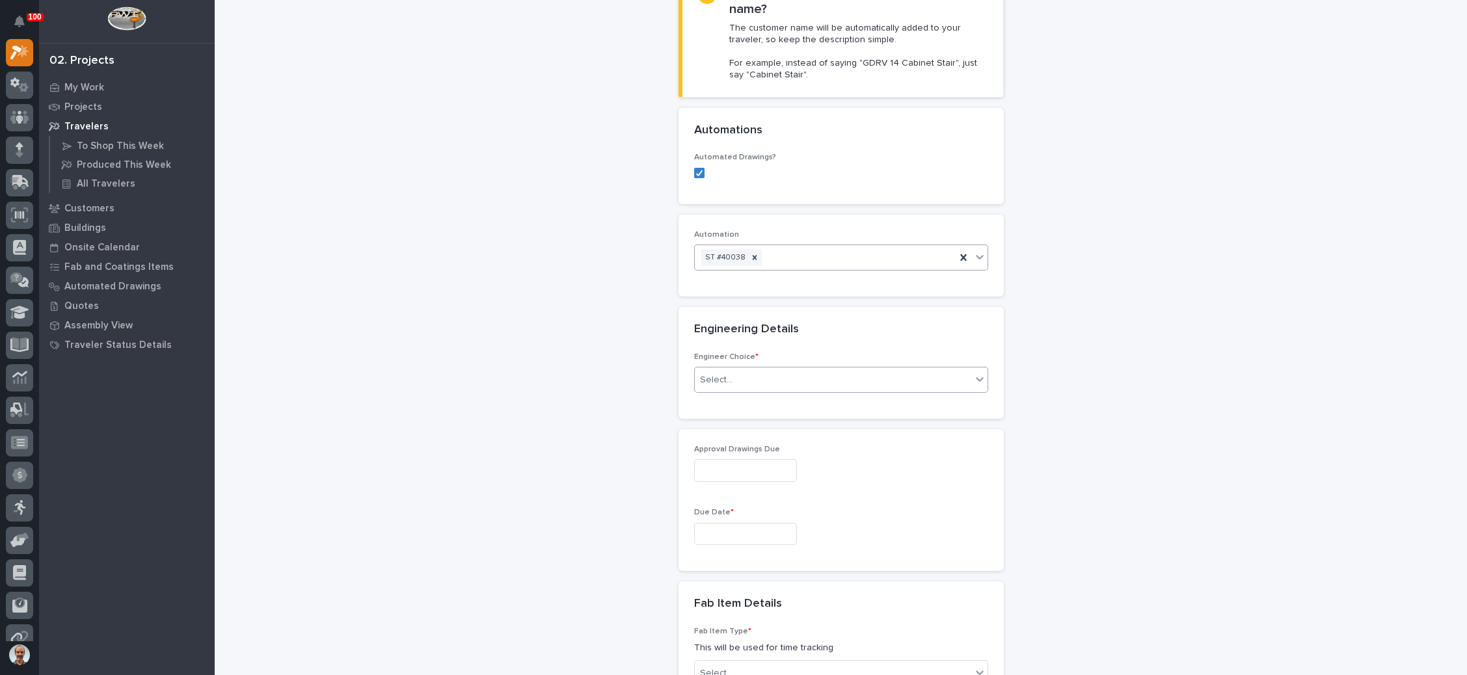
click at [803, 379] on div "Select..." at bounding box center [833, 380] width 277 height 21
click at [783, 446] on div "I know who will draw this" at bounding box center [833, 447] width 293 height 23
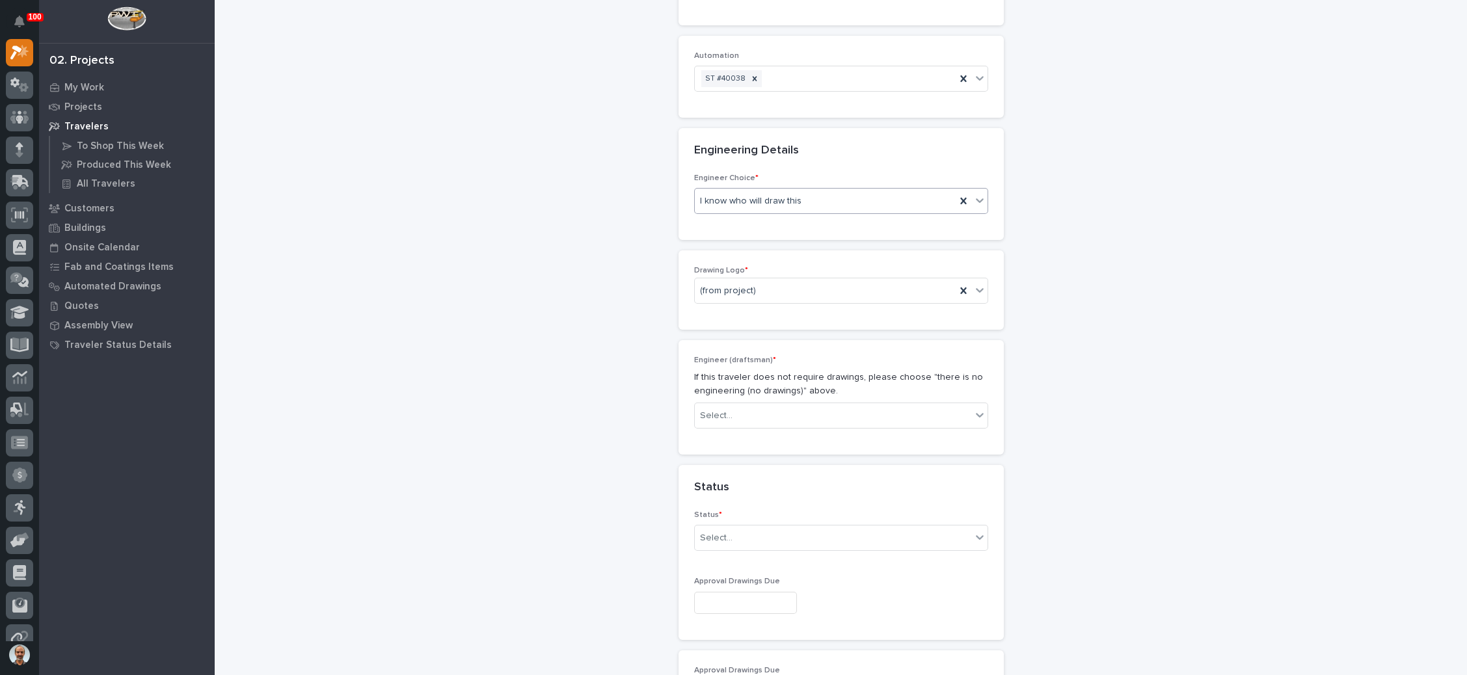
scroll to position [590, 0]
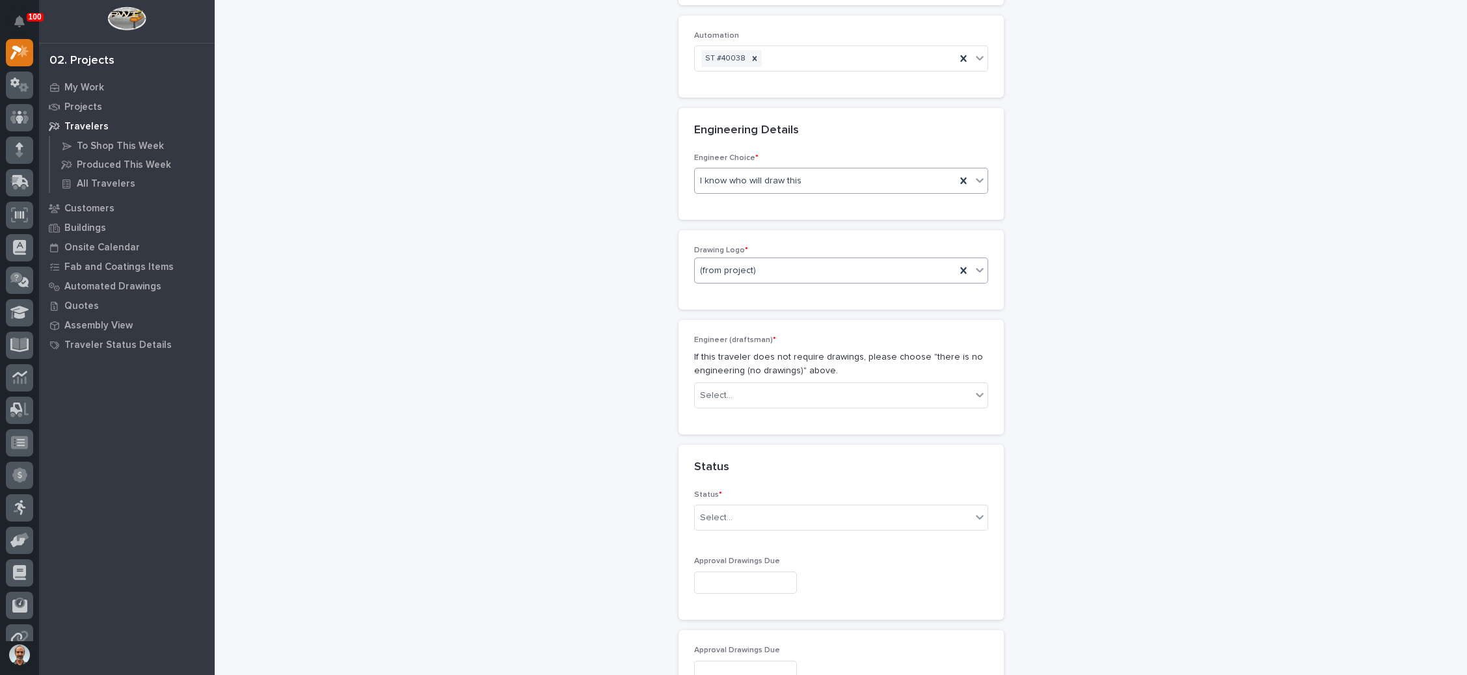
click at [781, 272] on div "(from project)" at bounding box center [825, 270] width 261 height 21
click at [764, 351] on div "Stair Zone" at bounding box center [833, 360] width 293 height 23
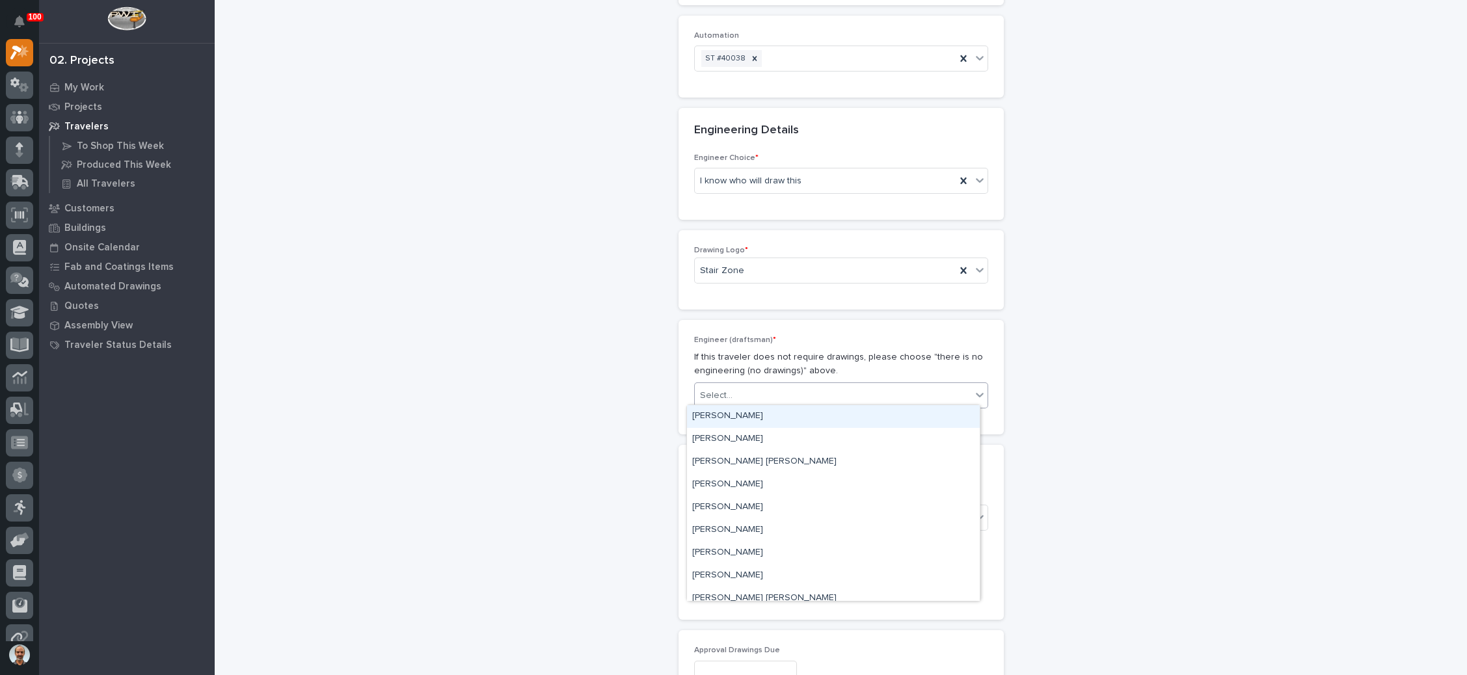
click at [770, 391] on div "Select..." at bounding box center [833, 395] width 277 height 21
click at [756, 485] on div "[PERSON_NAME]" at bounding box center [833, 485] width 293 height 23
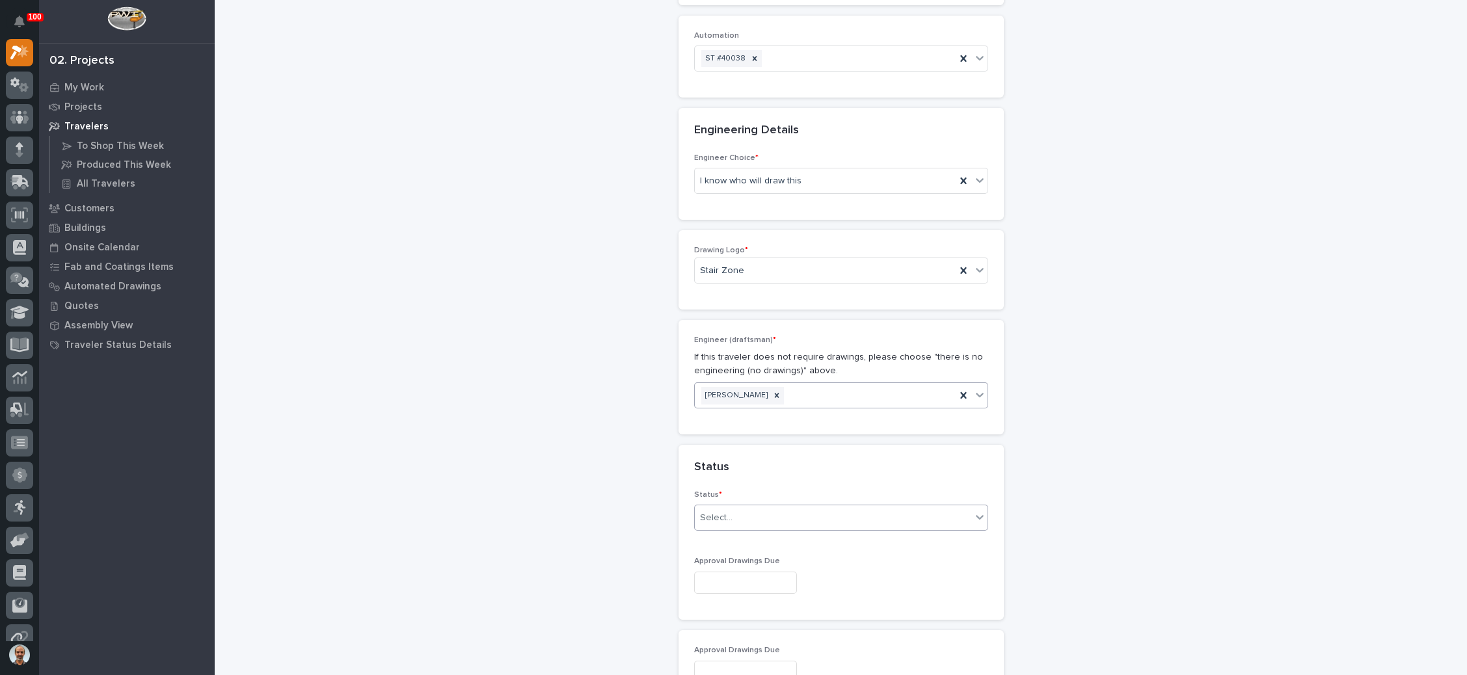
click at [765, 517] on div "Select..." at bounding box center [833, 518] width 277 height 21
click at [730, 558] on div "To Engineer" at bounding box center [833, 561] width 293 height 23
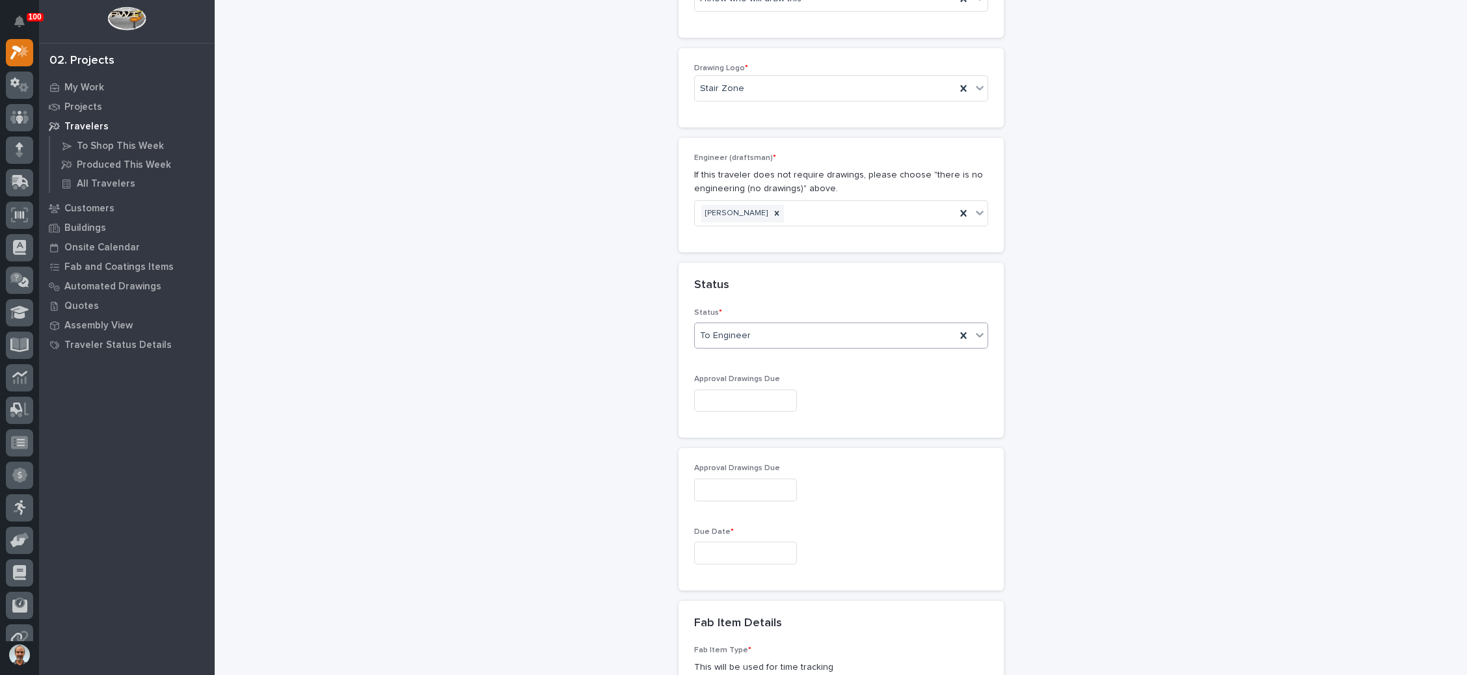
scroll to position [785, 0]
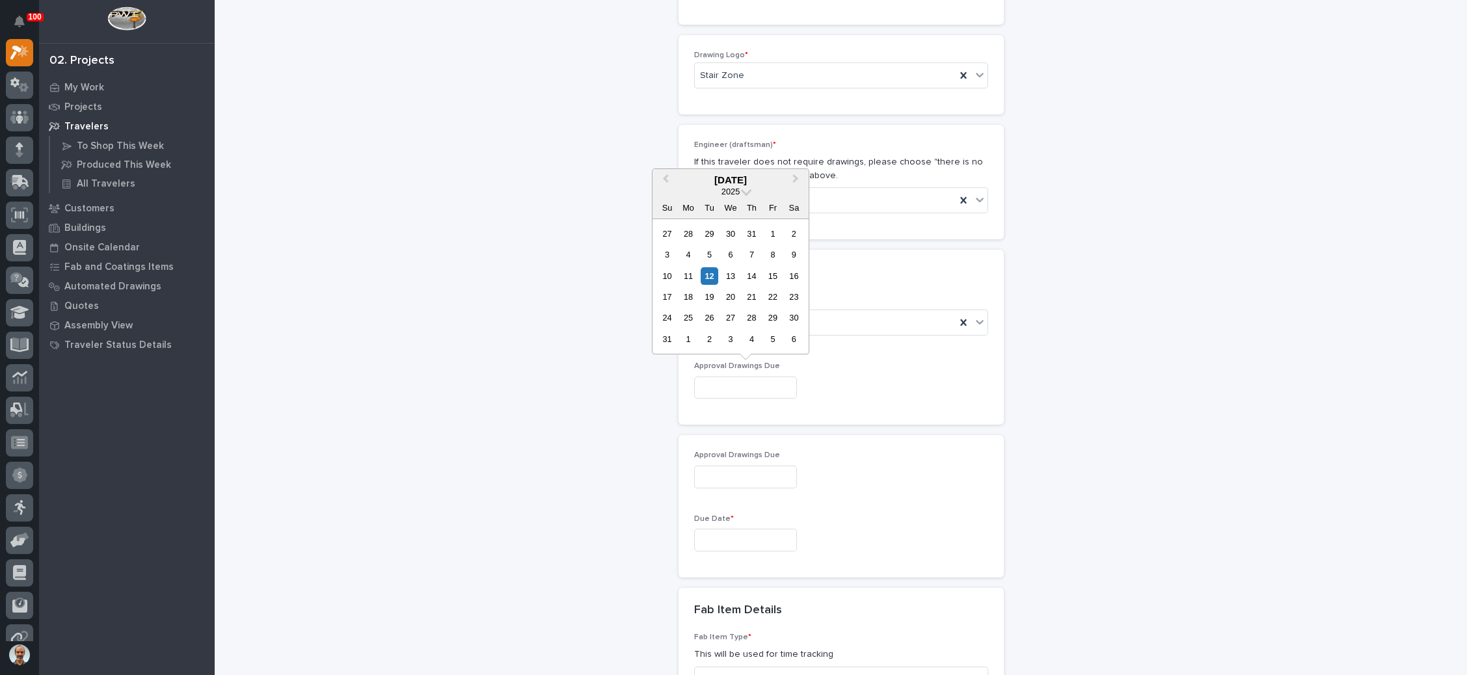
click at [755, 388] on input "text" at bounding box center [745, 388] width 103 height 23
click at [711, 278] on div "12" at bounding box center [710, 276] width 18 height 18
type input "**********"
click at [731, 530] on input "text" at bounding box center [745, 540] width 103 height 23
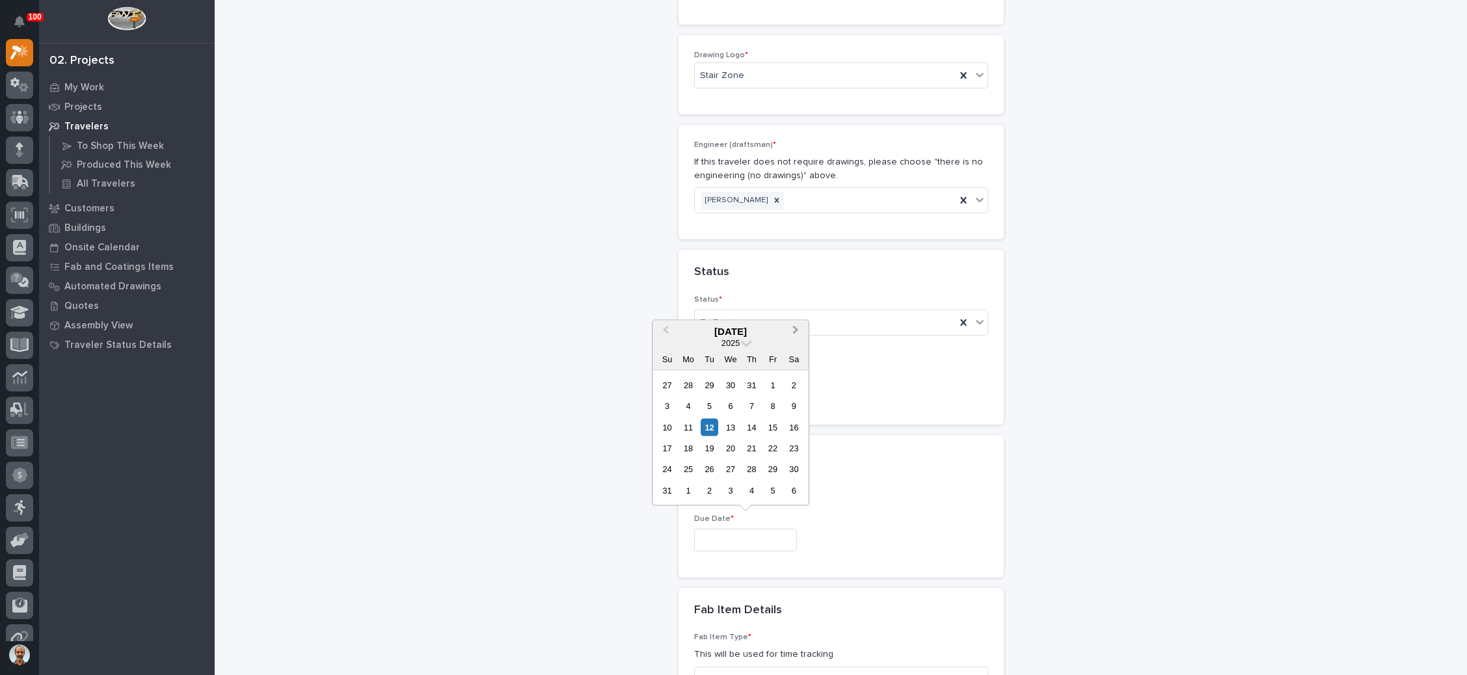
click at [796, 331] on span "Next Month" at bounding box center [796, 331] width 0 height 17
click at [710, 445] on div "23" at bounding box center [710, 449] width 18 height 18
type input "**********"
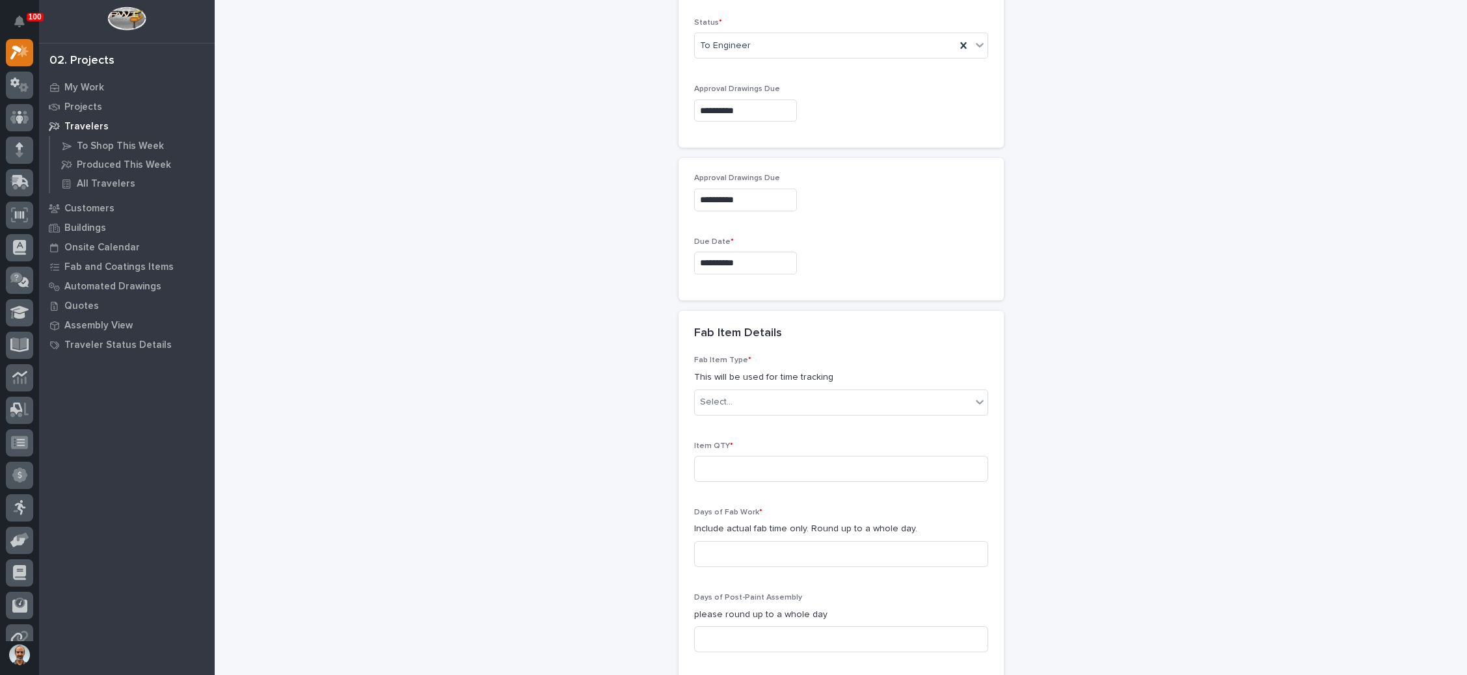
scroll to position [1078, 0]
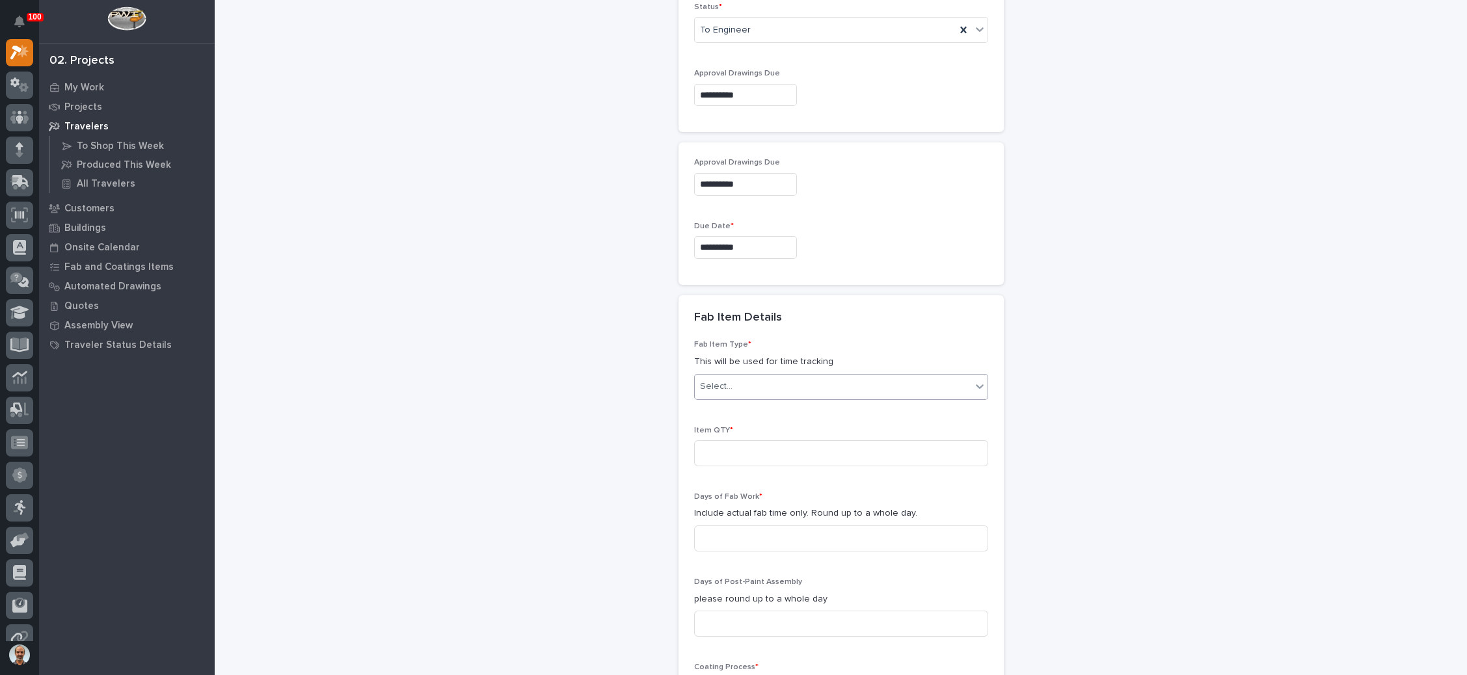
click at [806, 382] on div "Select..." at bounding box center [833, 386] width 277 height 21
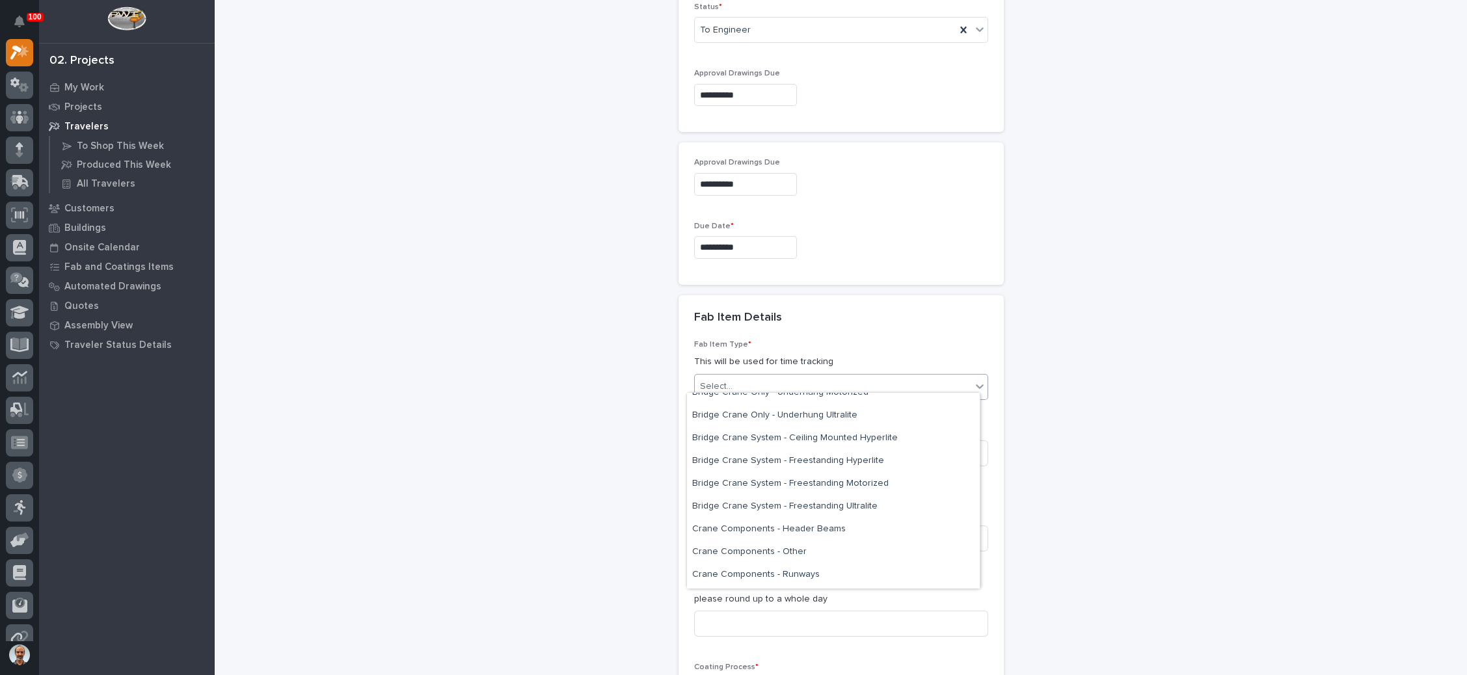
scroll to position [626, 0]
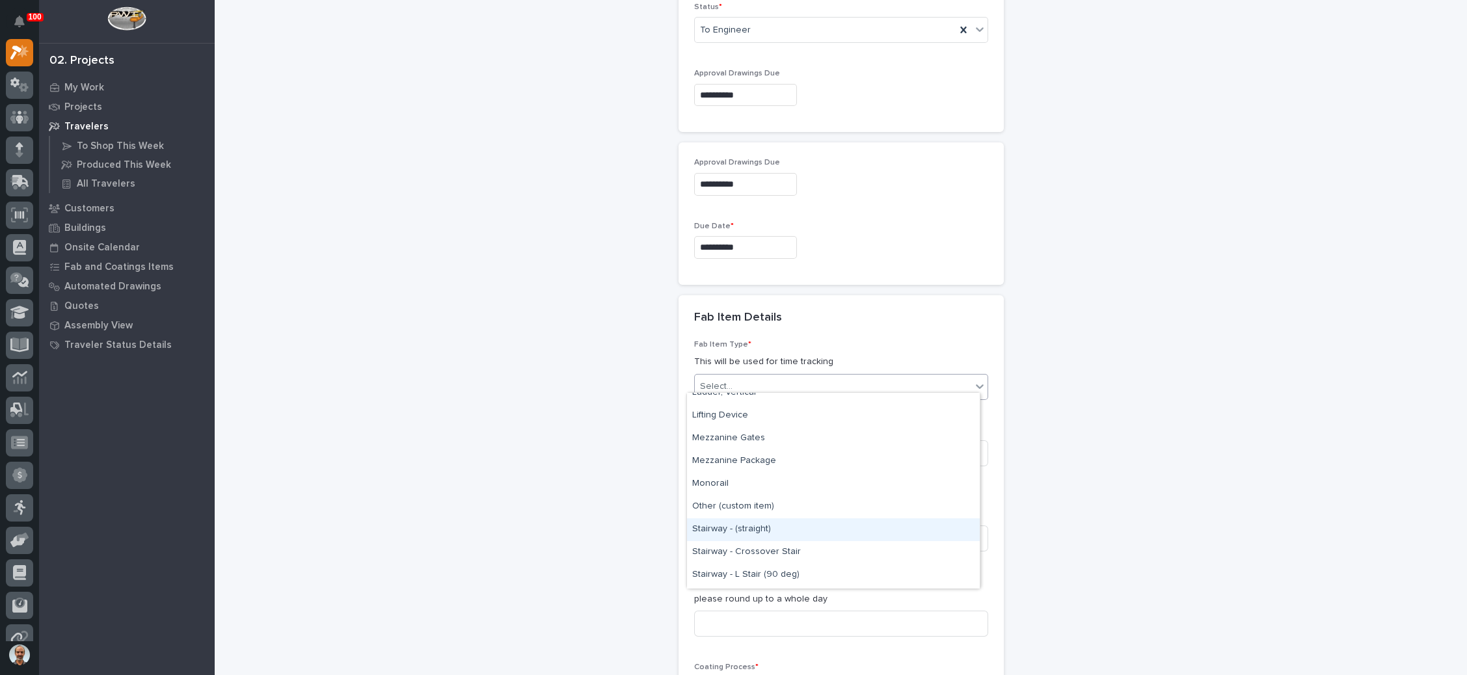
click at [788, 534] on div "Stairway - (straight)" at bounding box center [833, 530] width 293 height 23
click at [747, 441] on input at bounding box center [841, 454] width 294 height 26
click at [740, 448] on input at bounding box center [841, 454] width 294 height 26
type input "1"
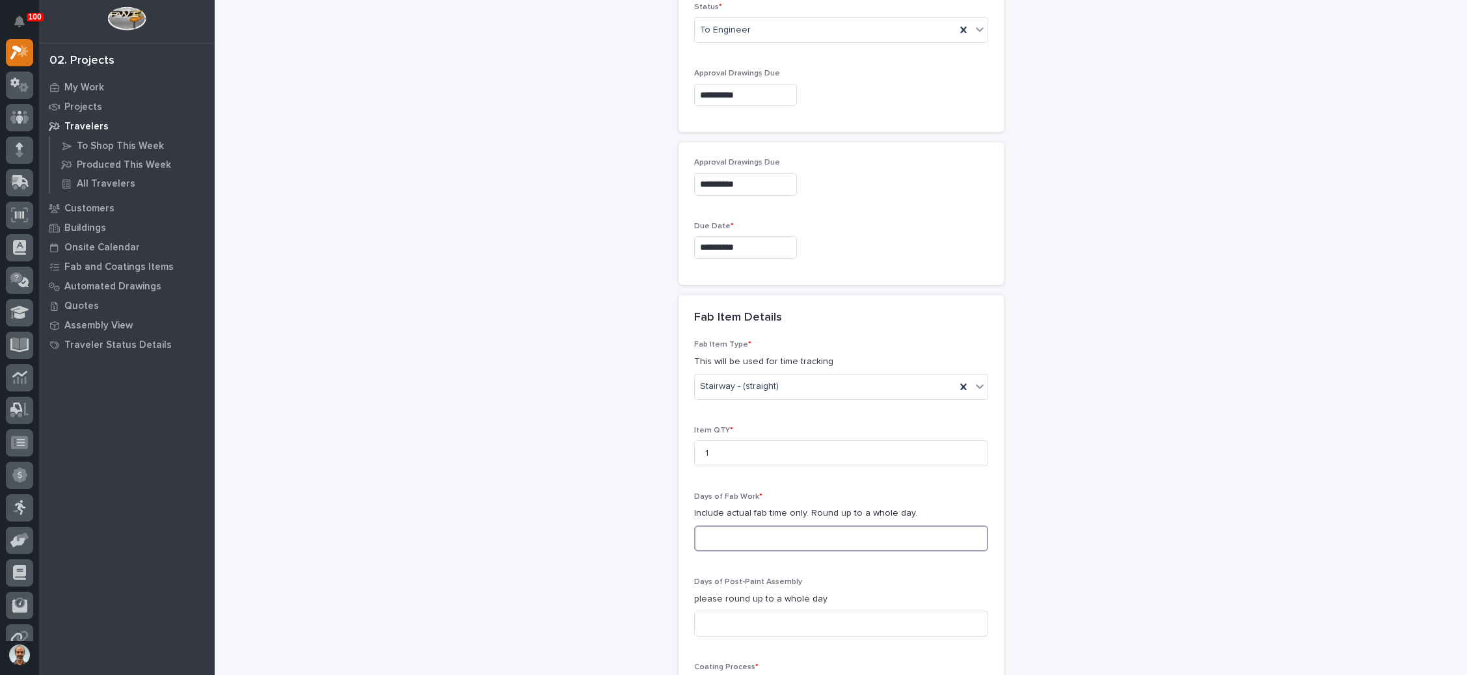
click at [745, 526] on input at bounding box center [841, 539] width 294 height 26
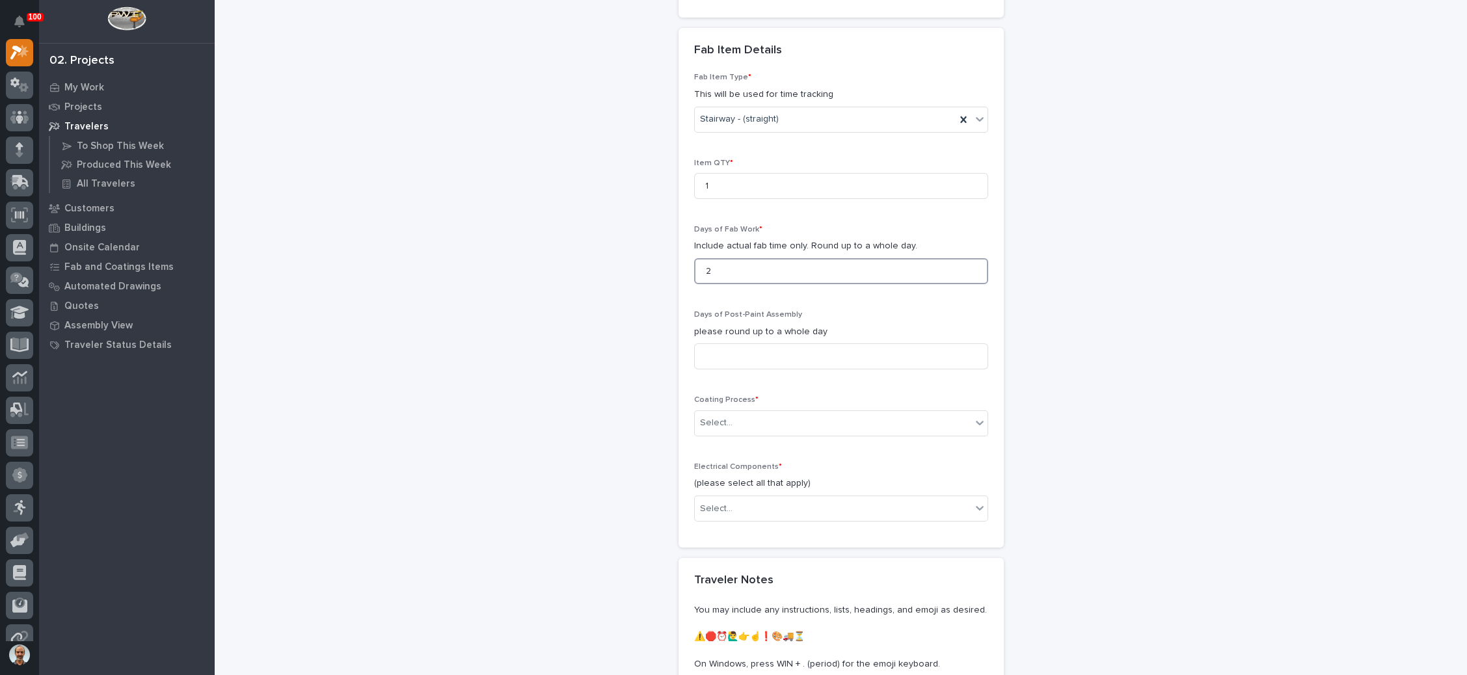
scroll to position [1468, 0]
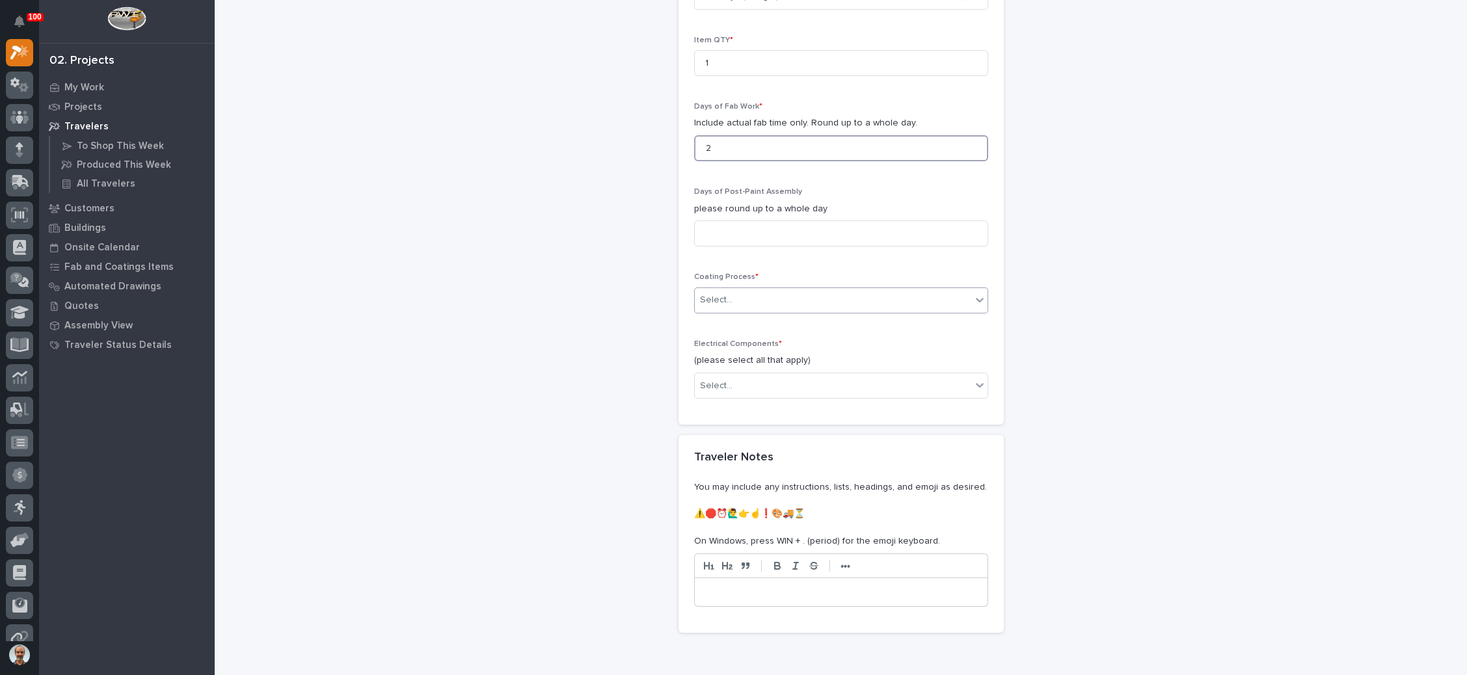
type input "2"
click at [768, 297] on div "Select..." at bounding box center [833, 300] width 277 height 21
click at [756, 316] on div "Galvanize" at bounding box center [833, 317] width 293 height 23
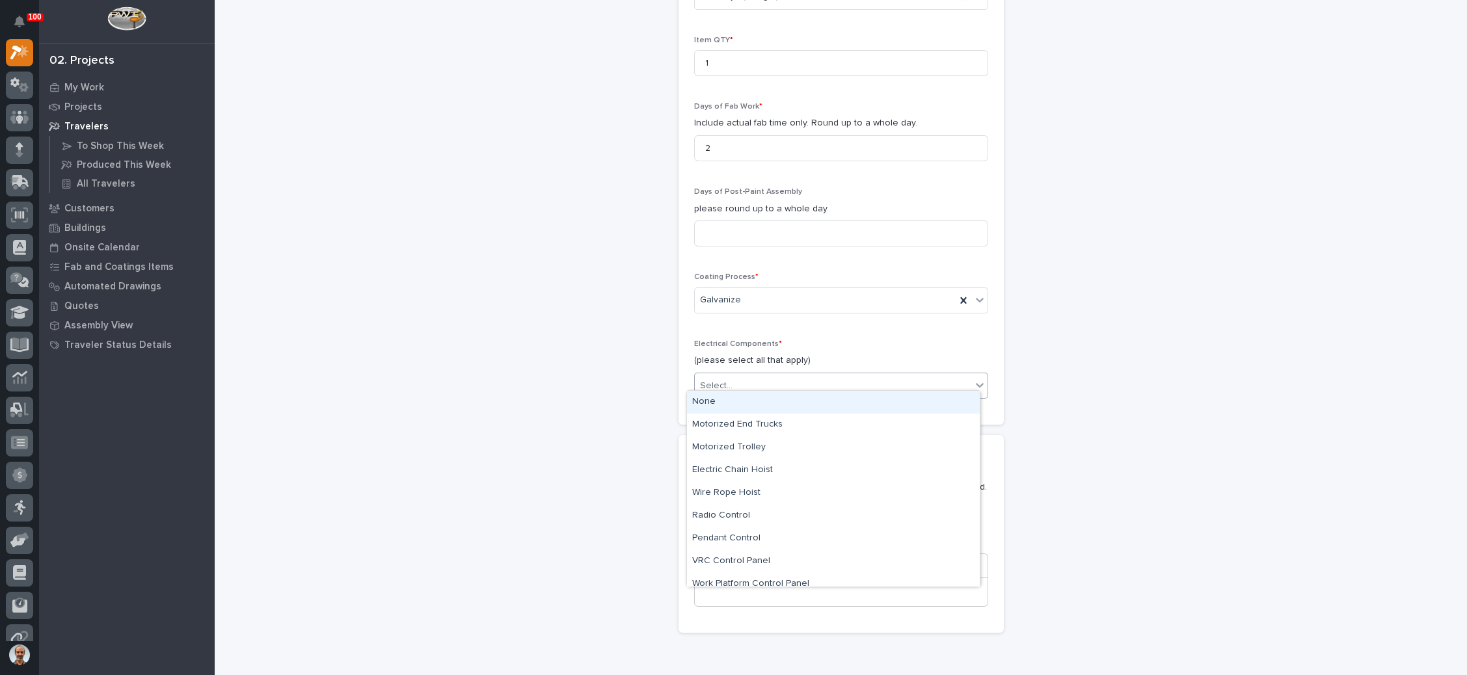
click at [768, 379] on div "Select..." at bounding box center [833, 385] width 277 height 21
click at [768, 400] on div "None" at bounding box center [833, 402] width 293 height 23
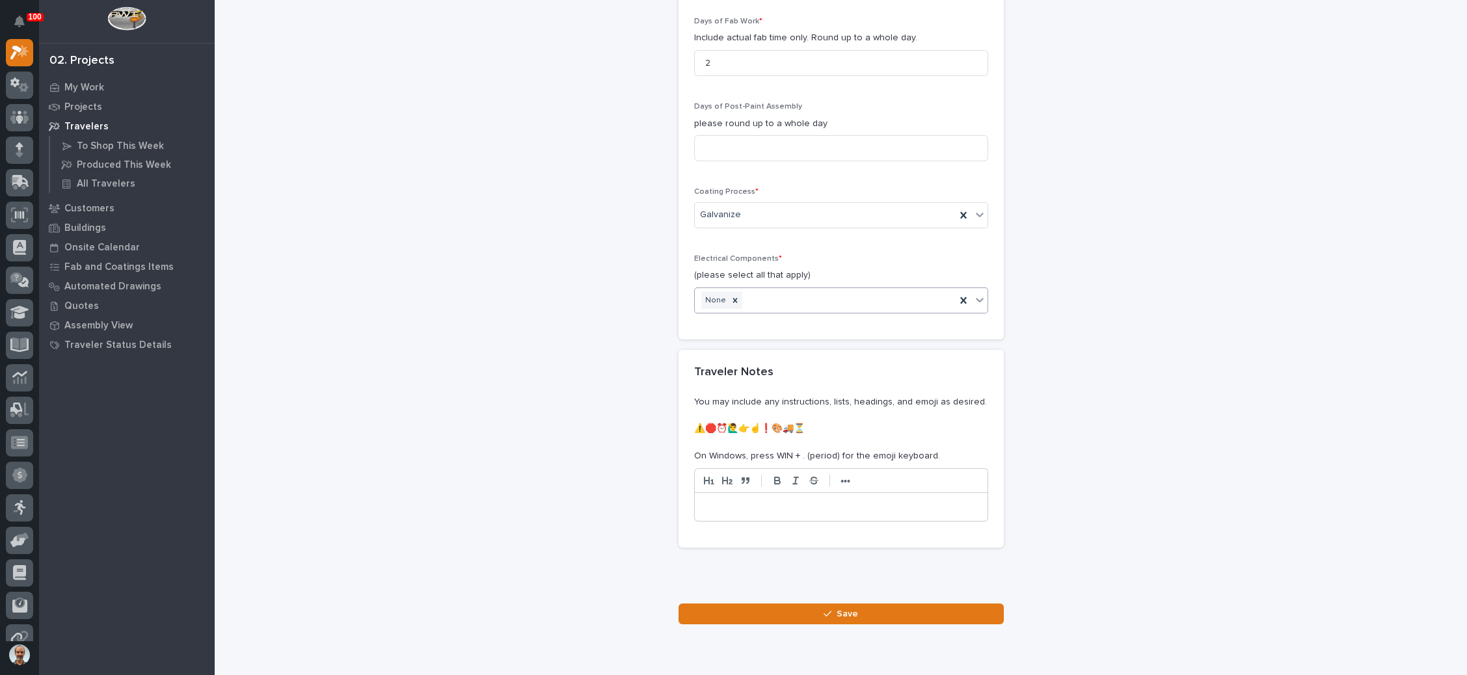
scroll to position [1595, 0]
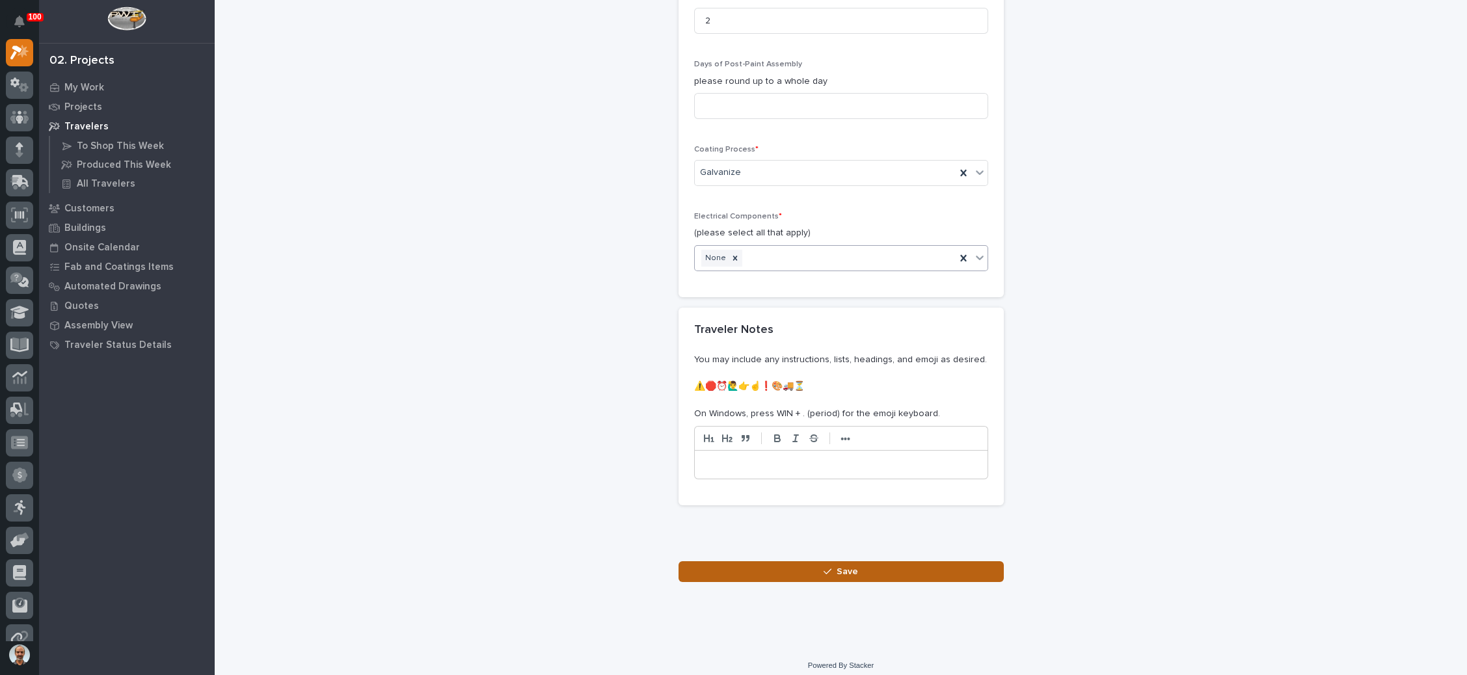
click at [824, 567] on icon "button" at bounding box center [828, 571] width 8 height 9
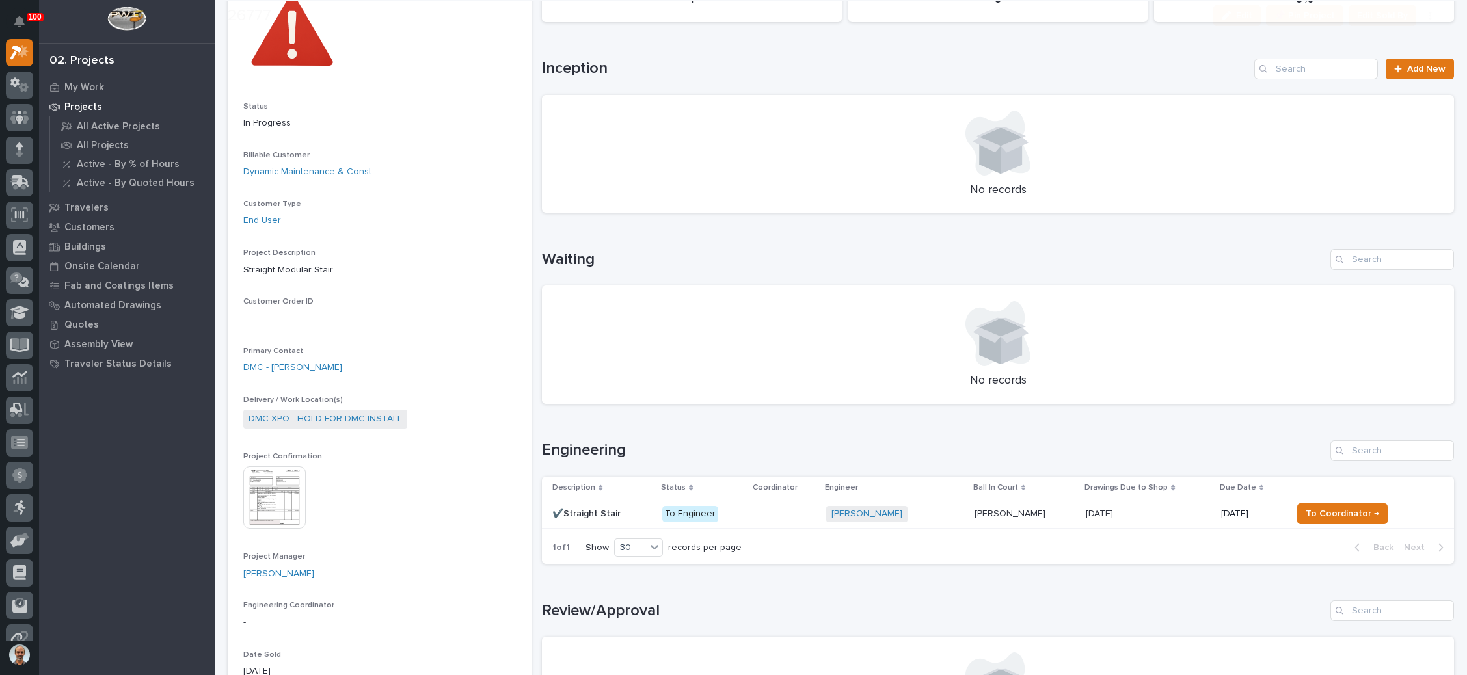
scroll to position [195, 0]
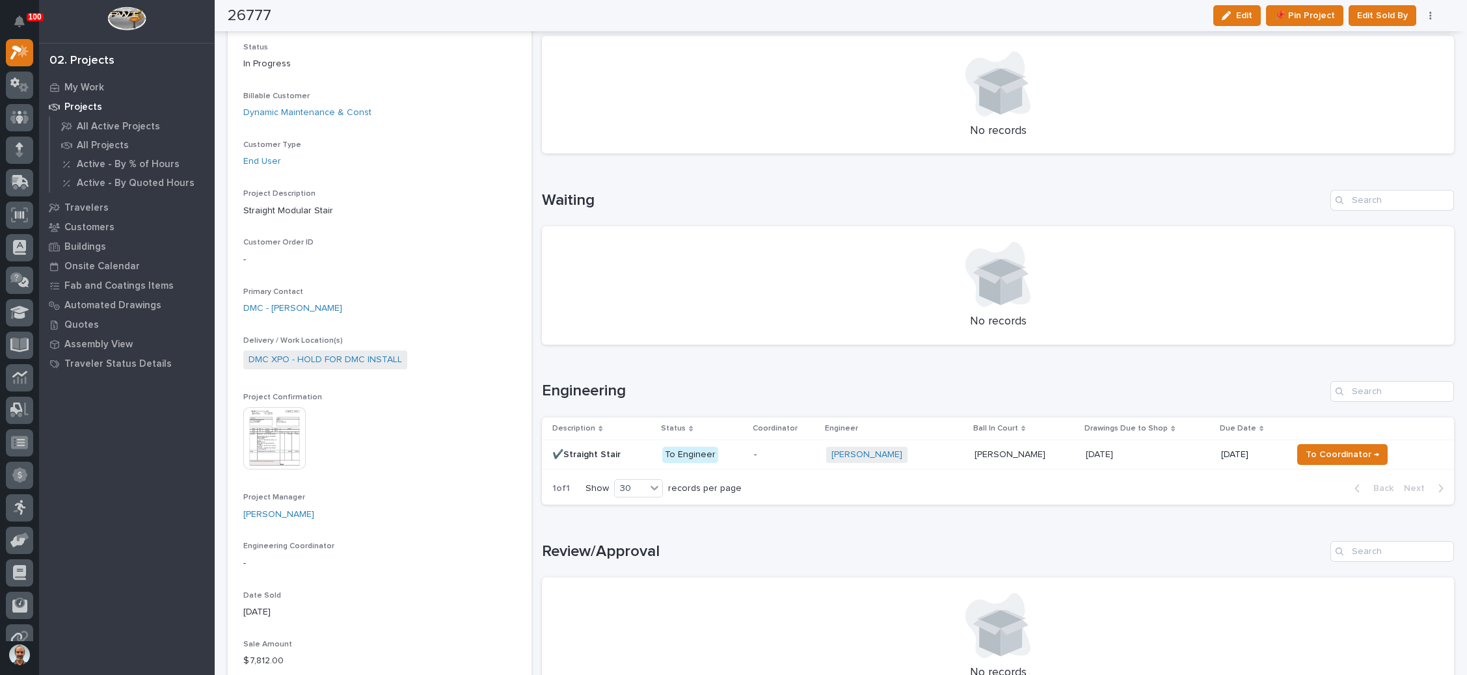
click at [1139, 444] on div "08/28/2025 08/28/2025" at bounding box center [1148, 454] width 125 height 21
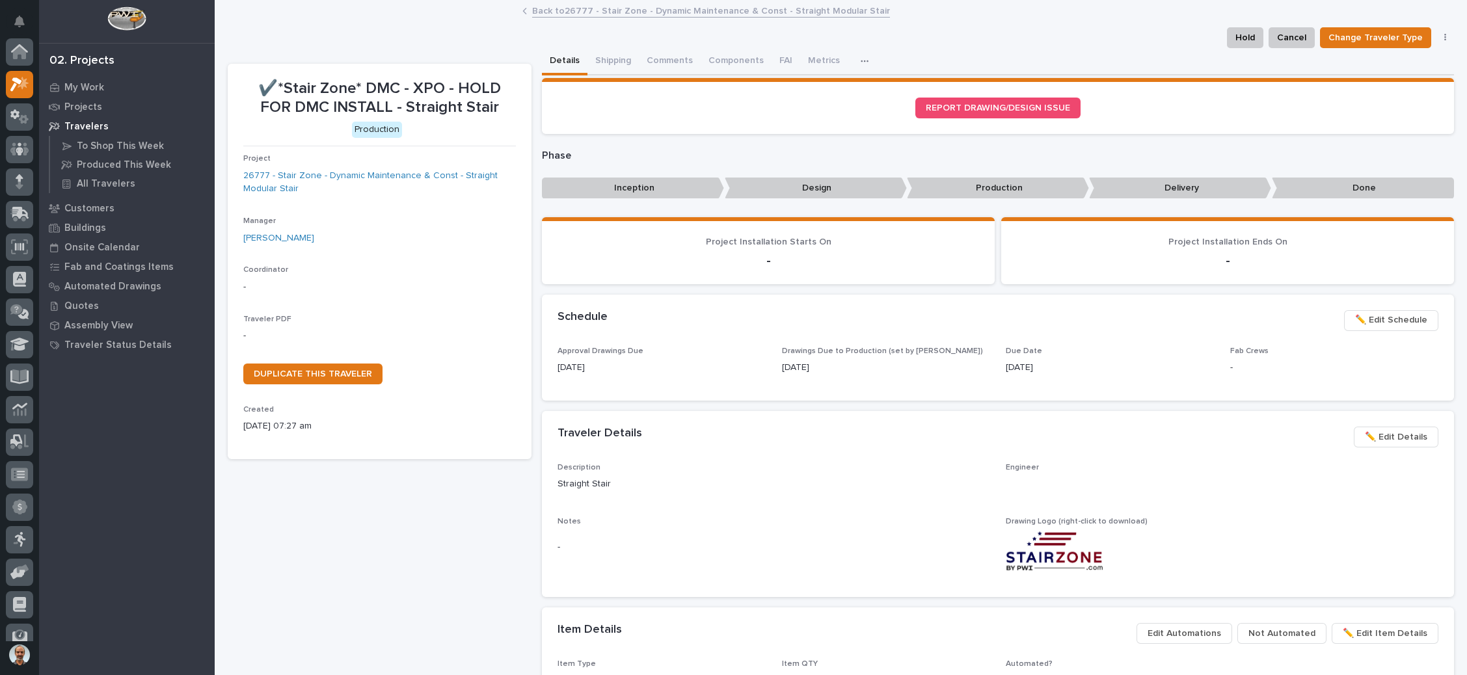
scroll to position [32, 0]
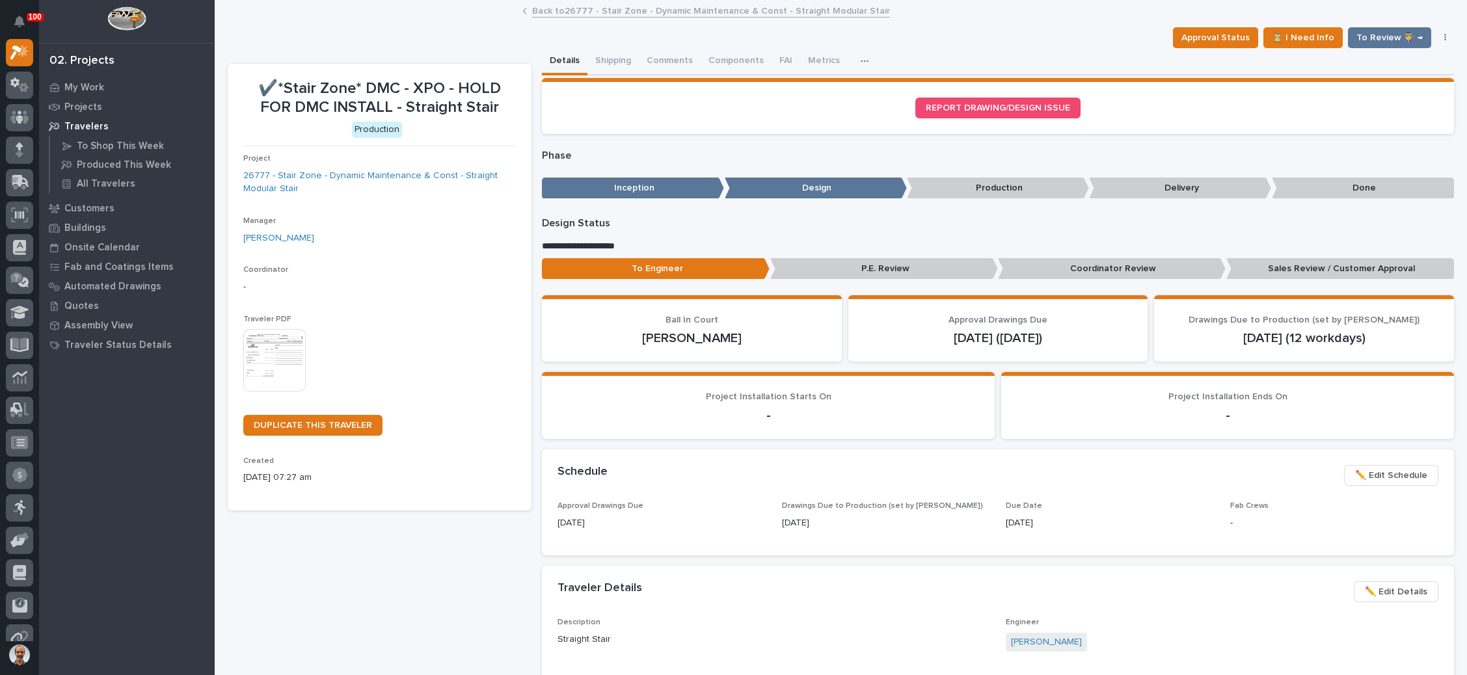
click at [277, 348] on img at bounding box center [274, 360] width 62 height 62
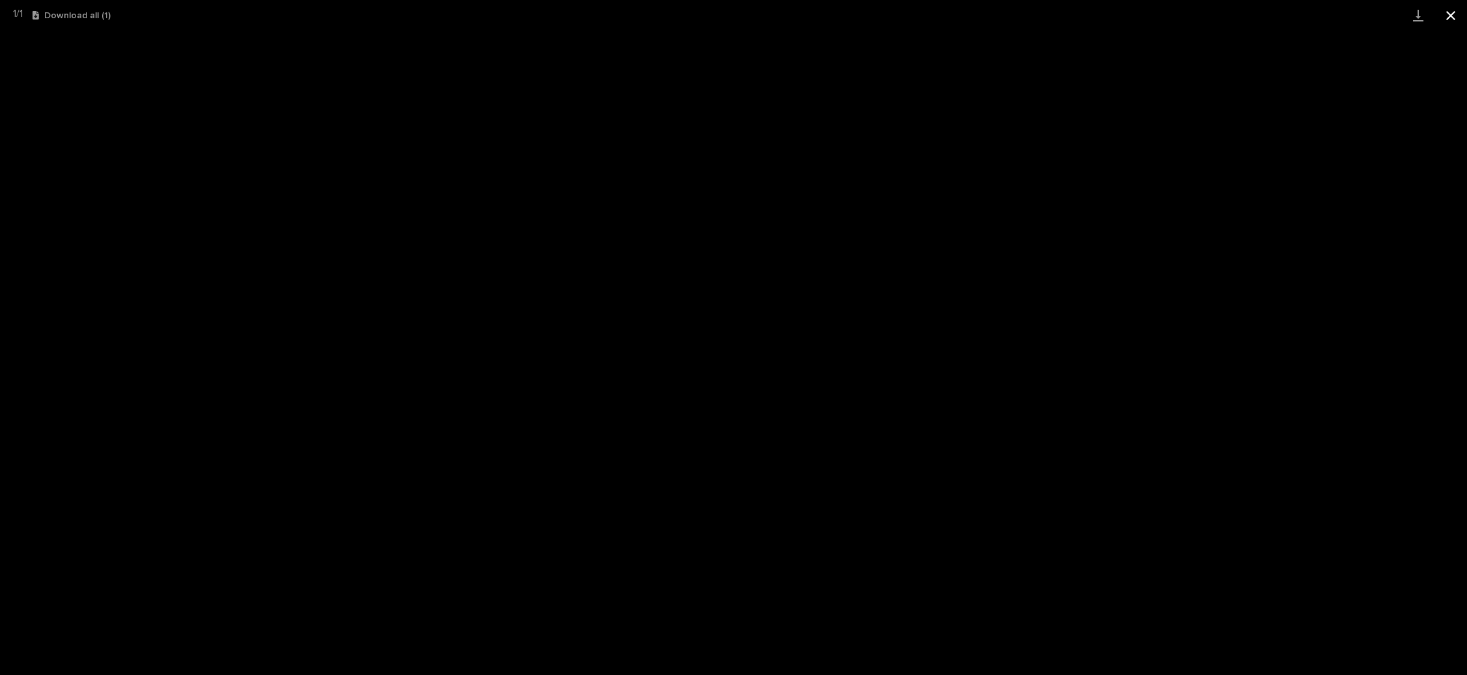
click at [1446, 10] on button "Close gallery" at bounding box center [1451, 15] width 33 height 31
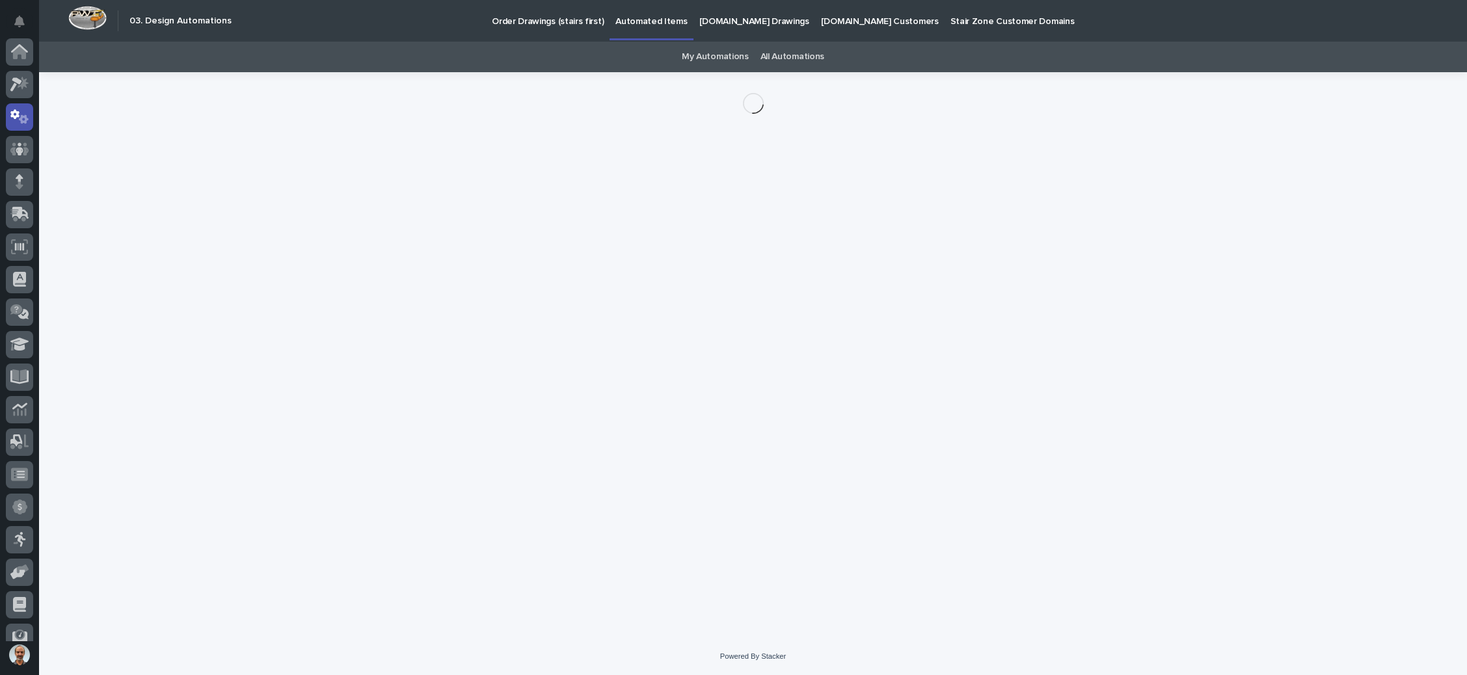
scroll to position [64, 0]
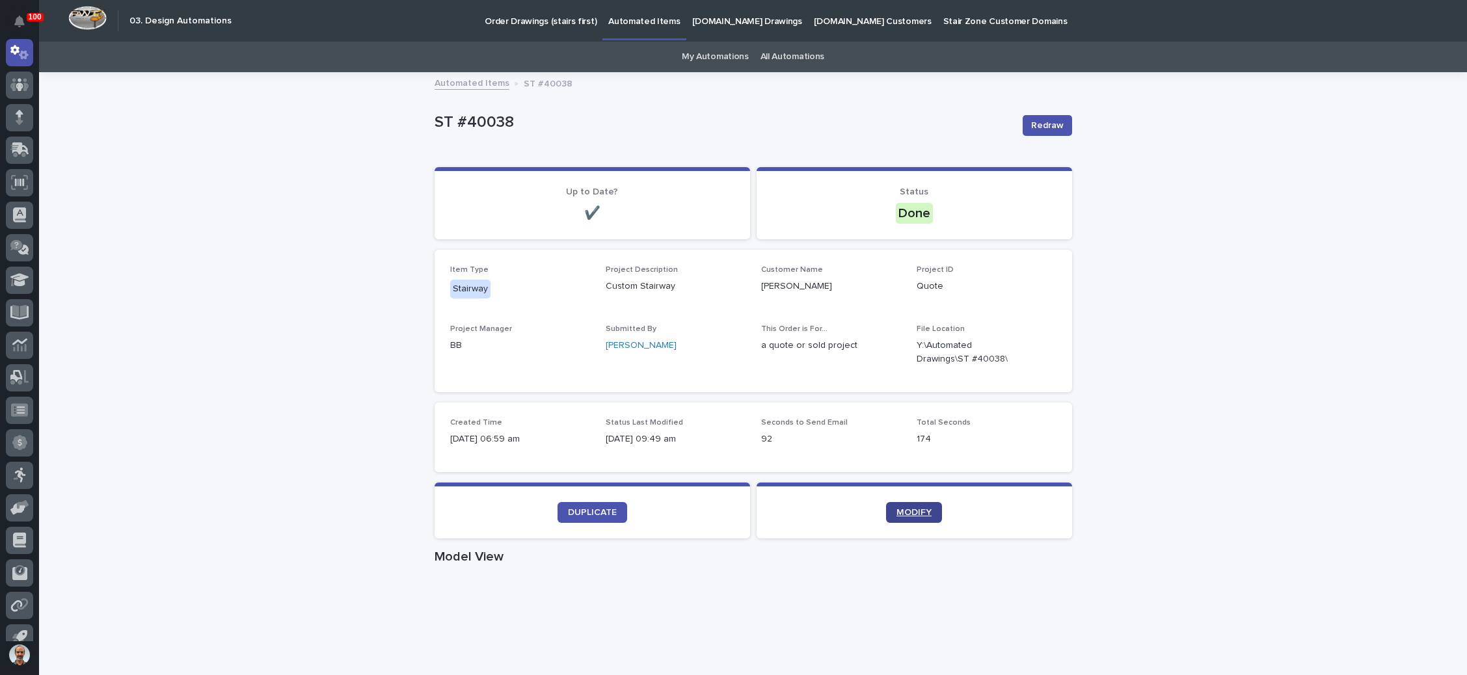
click at [892, 506] on link "MODIFY" at bounding box center [914, 512] width 56 height 21
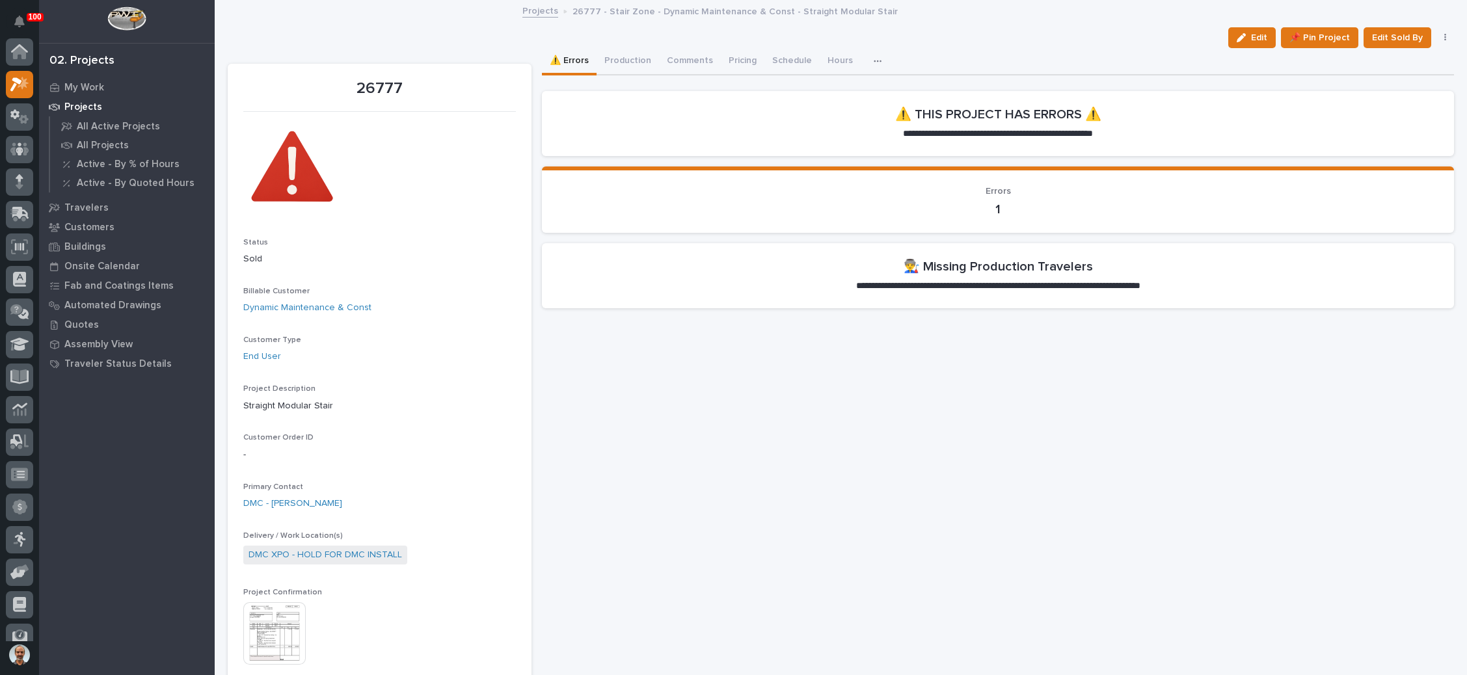
scroll to position [32, 0]
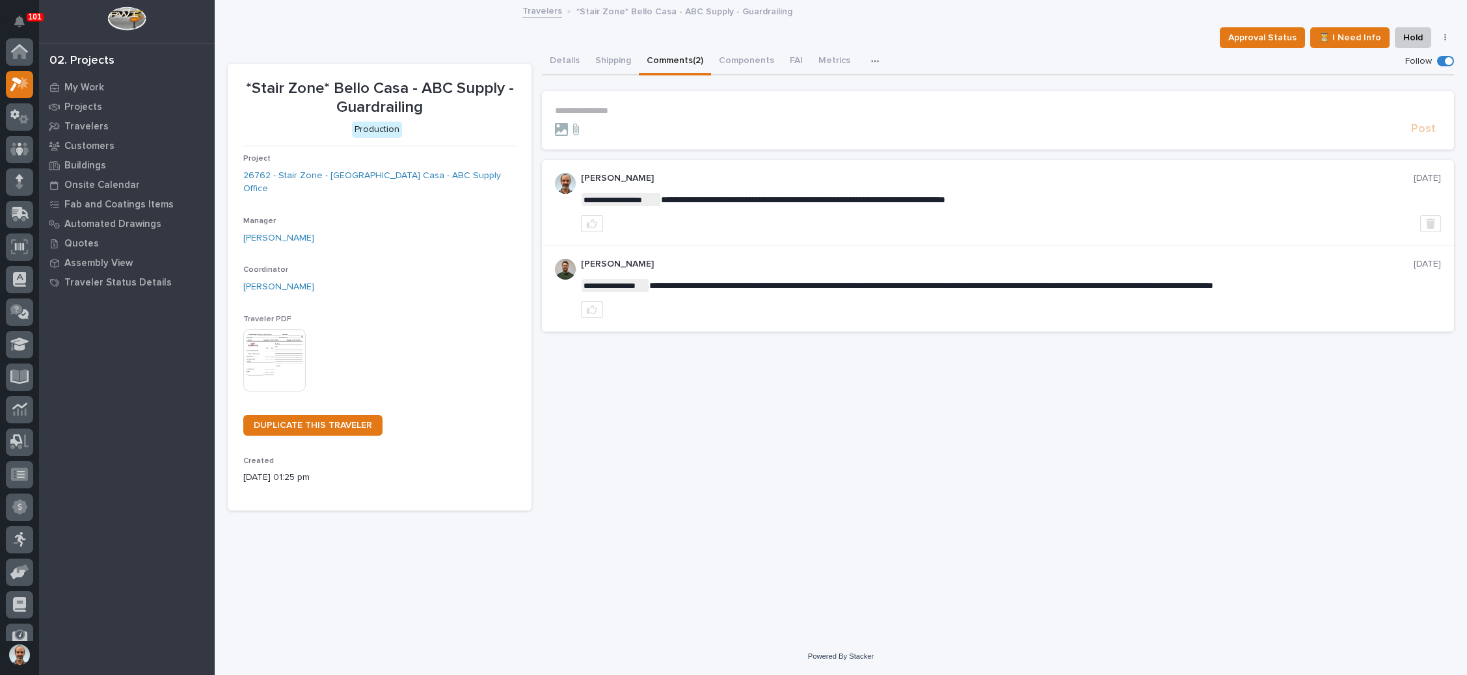
scroll to position [32, 0]
